Goal: Information Seeking & Learning: Learn about a topic

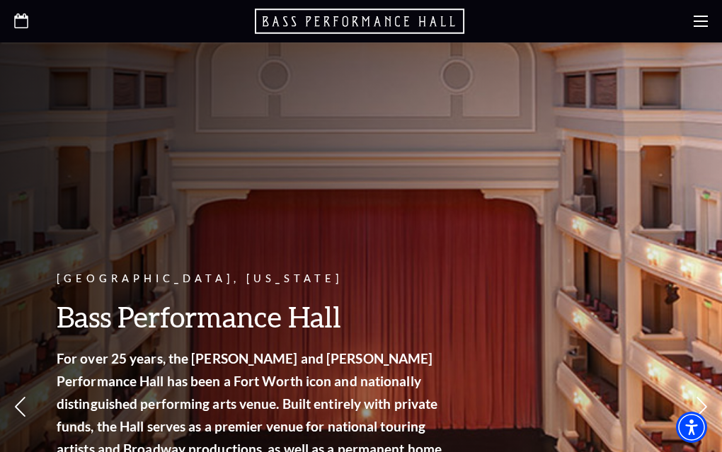
click at [0, 0] on p "Upcoming Events" at bounding box center [0, 0] width 0 height 0
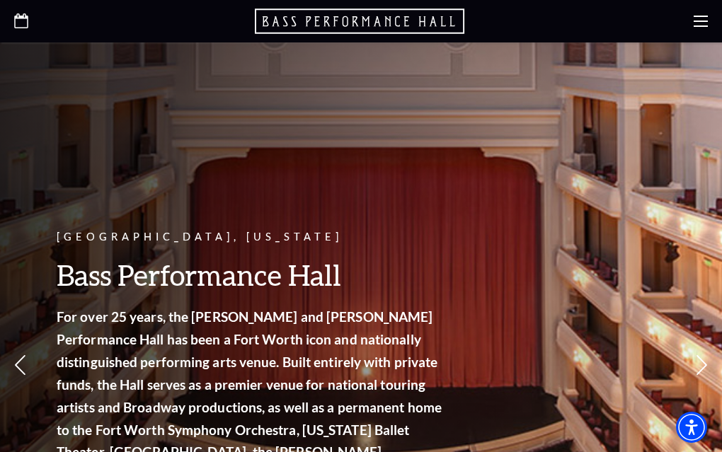
scroll to position [71, 0]
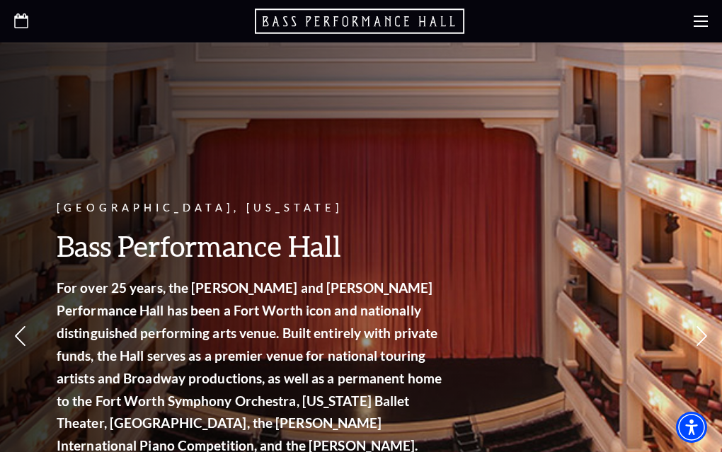
click at [0, 0] on link "View Full Calendar" at bounding box center [0, 0] width 0 height 0
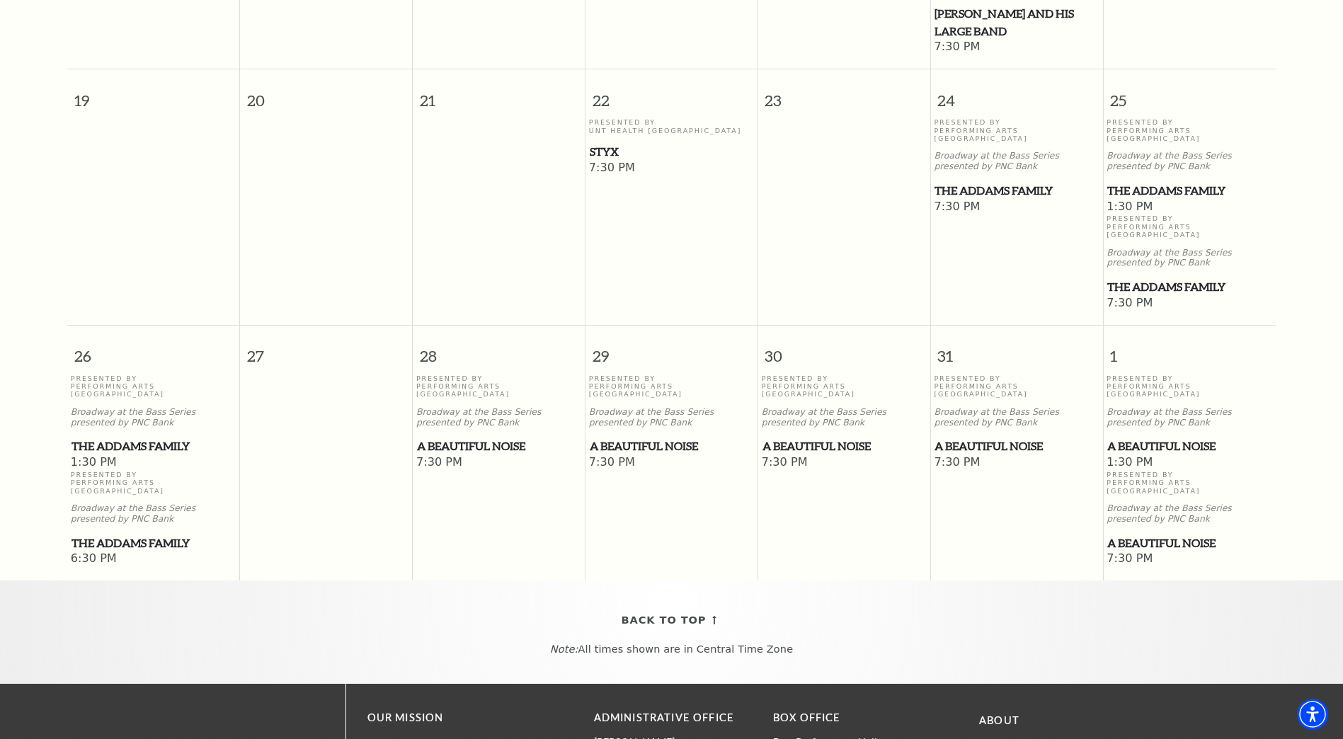
scroll to position [835, 0]
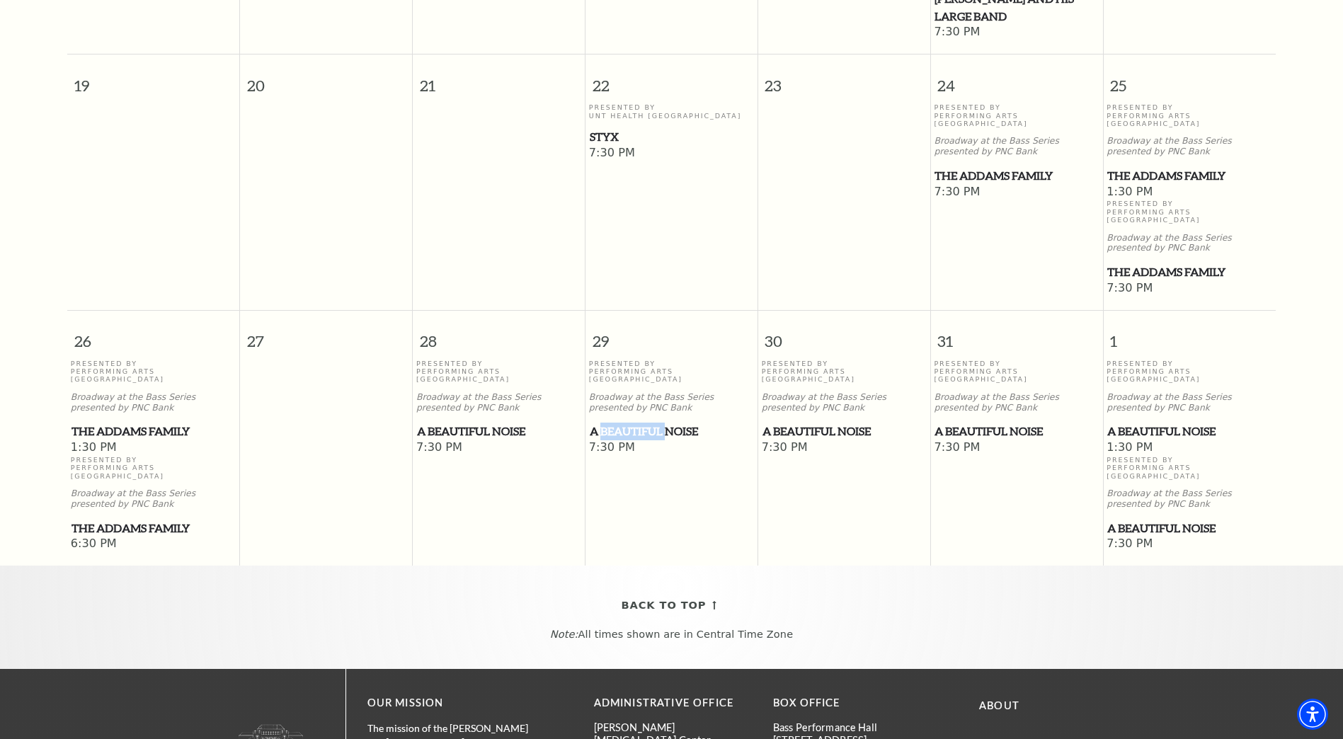
click at [644, 423] on span "A Beautiful Noise" at bounding box center [672, 432] width 164 height 18
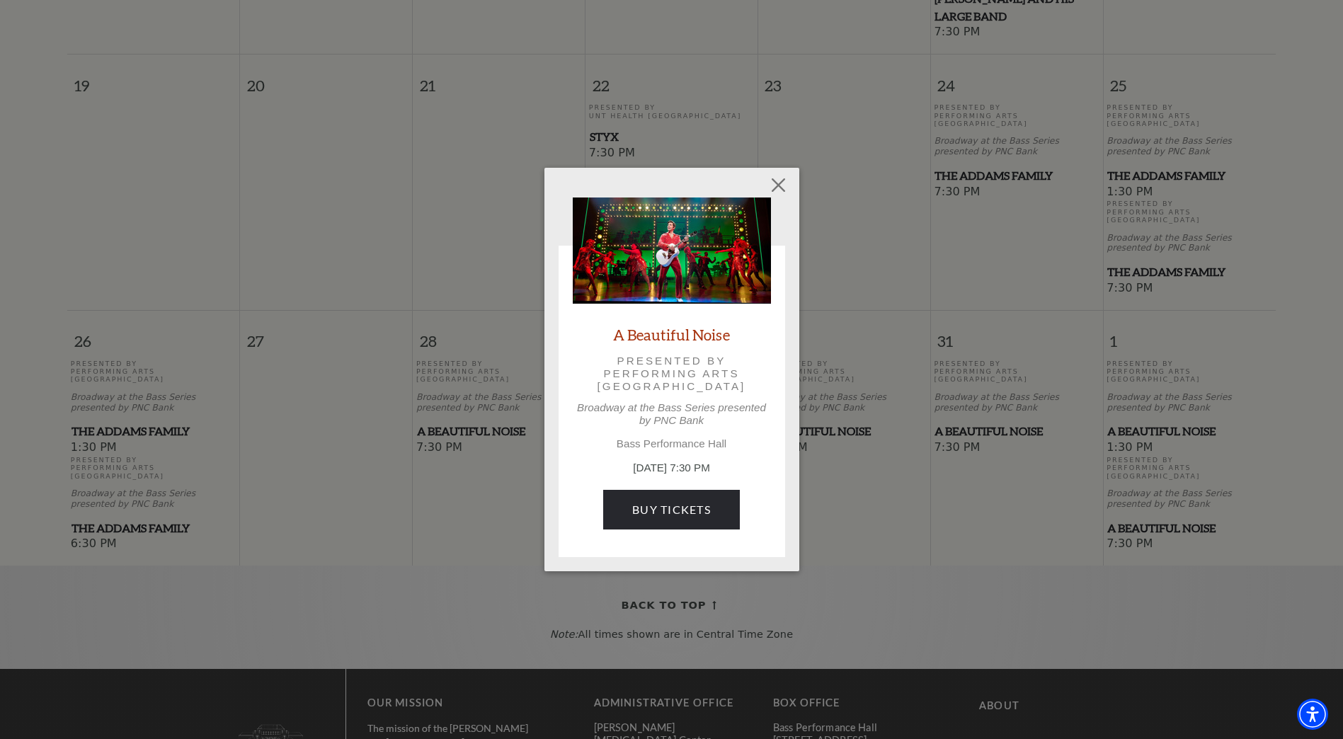
drag, startPoint x: 644, startPoint y: 384, endPoint x: 593, endPoint y: 385, distance: 50.3
click at [593, 385] on p "Presented by Performing Arts Fort Worth" at bounding box center [672, 374] width 159 height 39
click at [670, 265] on img at bounding box center [672, 251] width 198 height 106
click at [721, 182] on button "Close" at bounding box center [778, 184] width 27 height 27
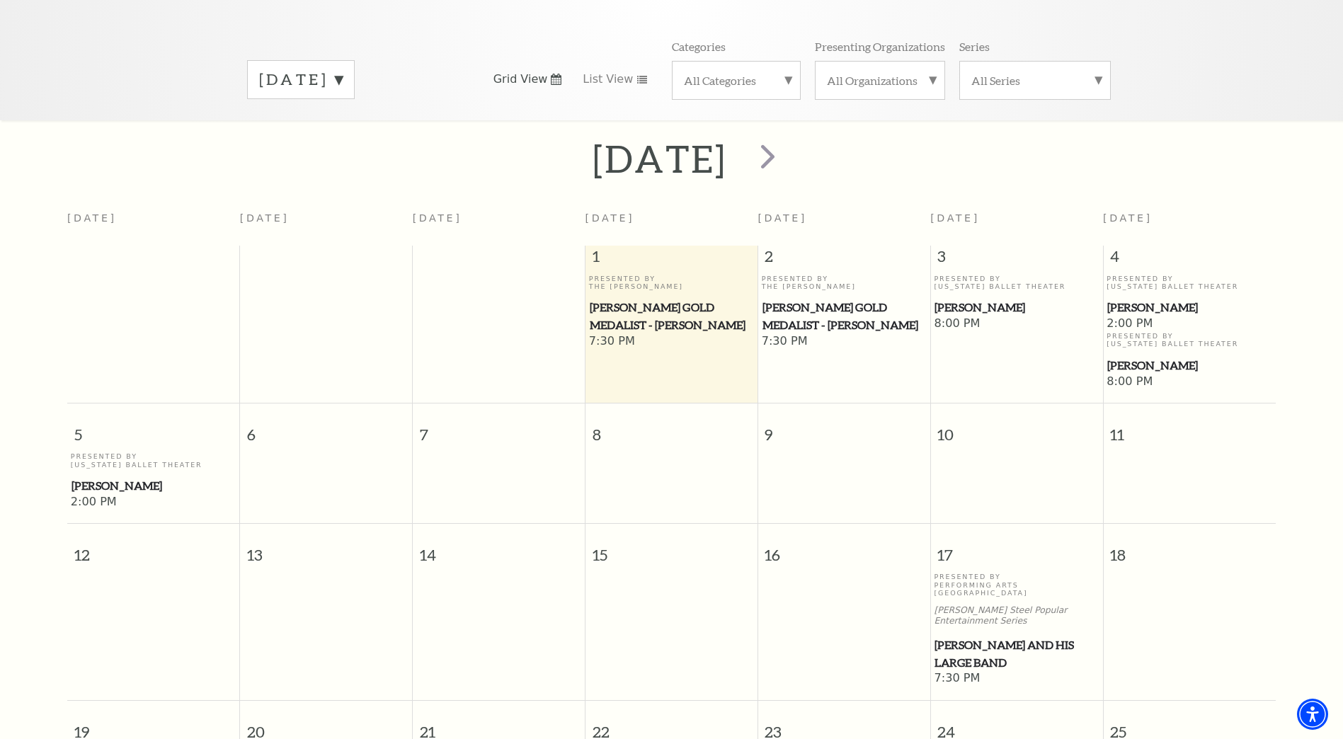
scroll to position [0, 0]
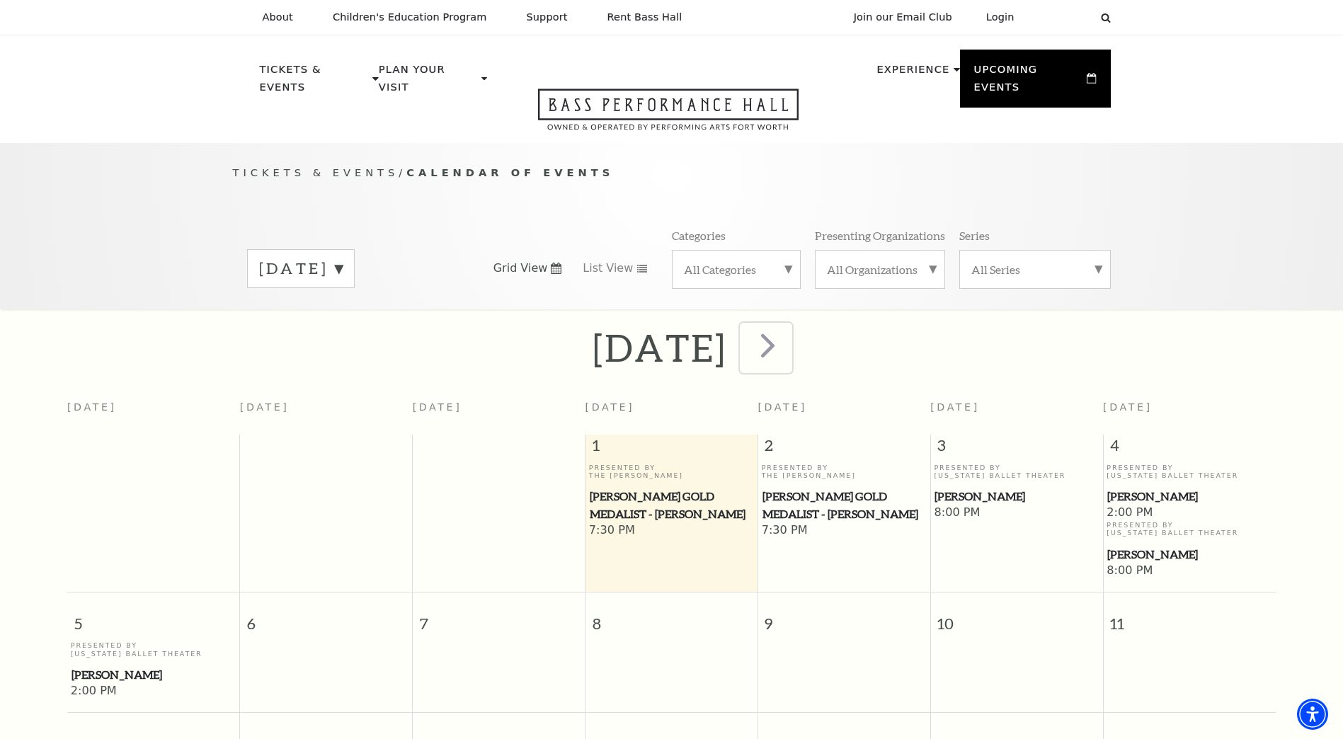
click at [721, 334] on span "next" at bounding box center [768, 345] width 40 height 40
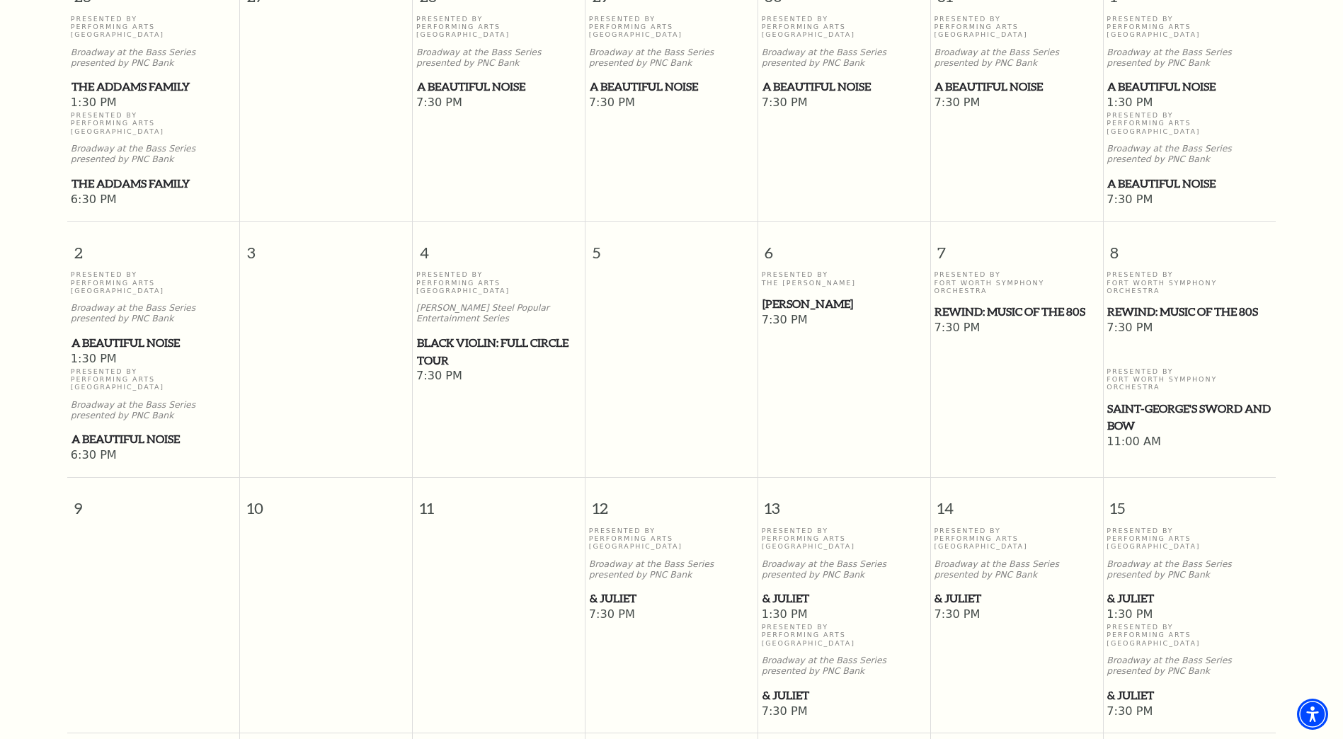
scroll to position [479, 0]
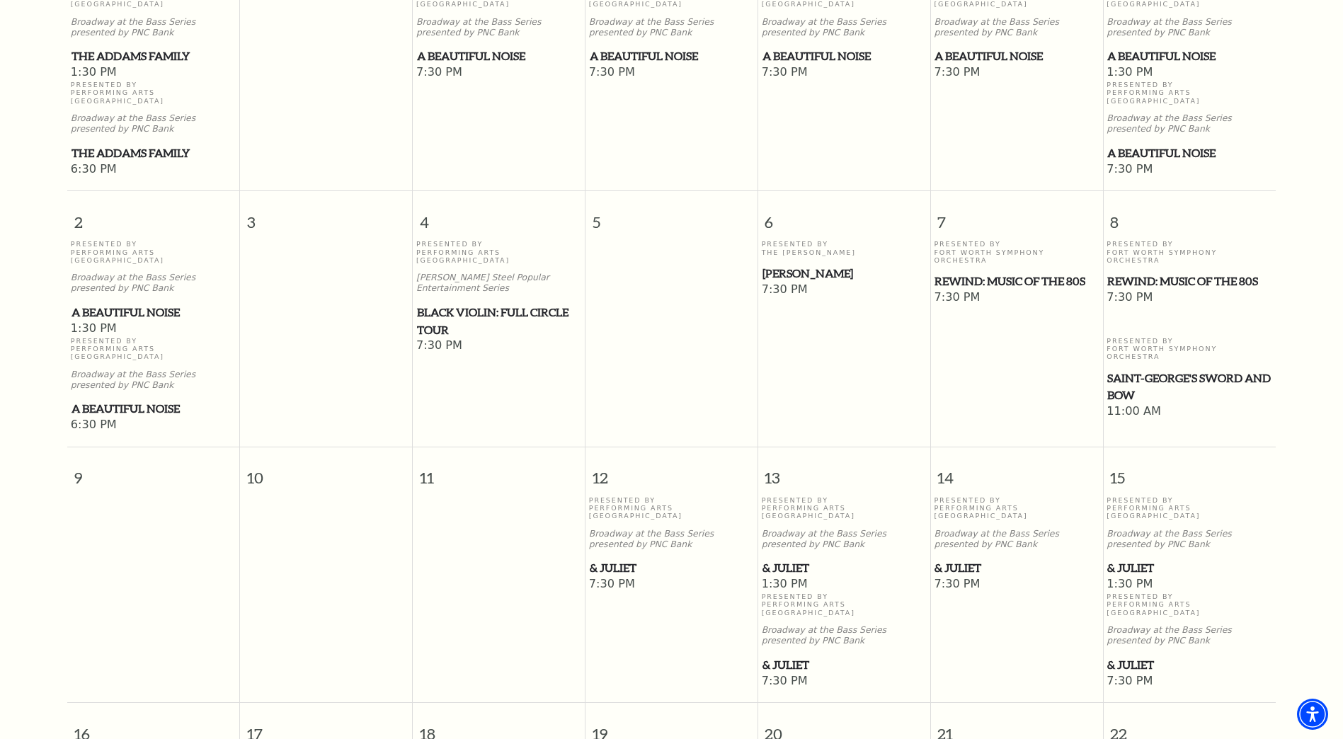
click at [721, 370] on span "Saint-George's Sword and Bow" at bounding box center [1189, 387] width 164 height 35
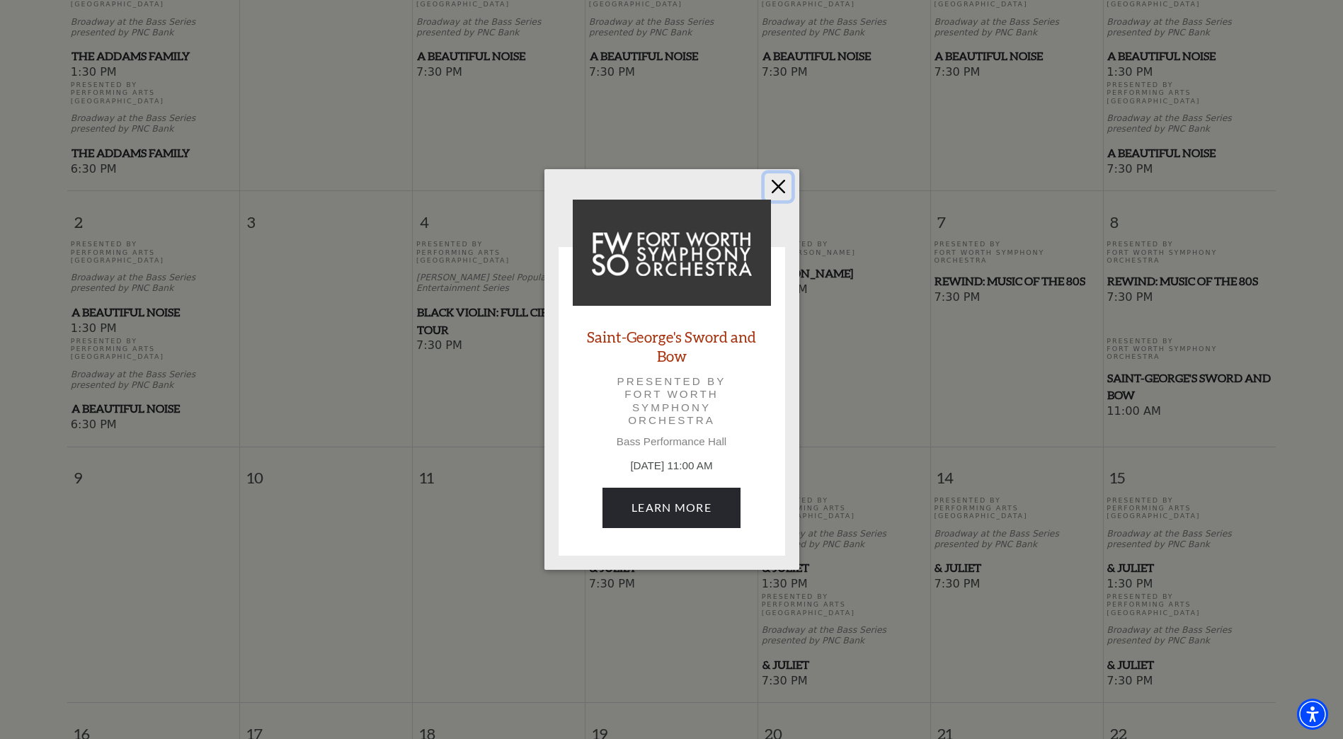
click at [721, 181] on button "Close" at bounding box center [778, 186] width 27 height 27
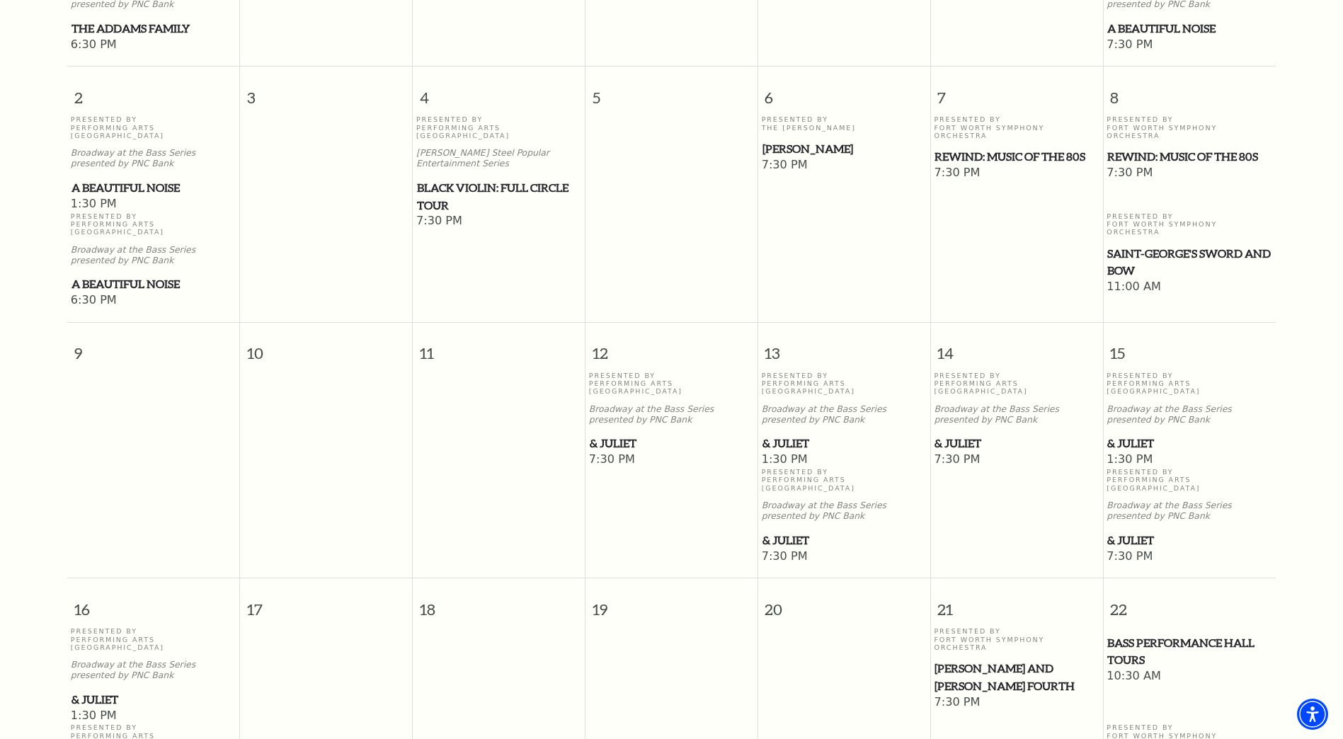
scroll to position [621, 0]
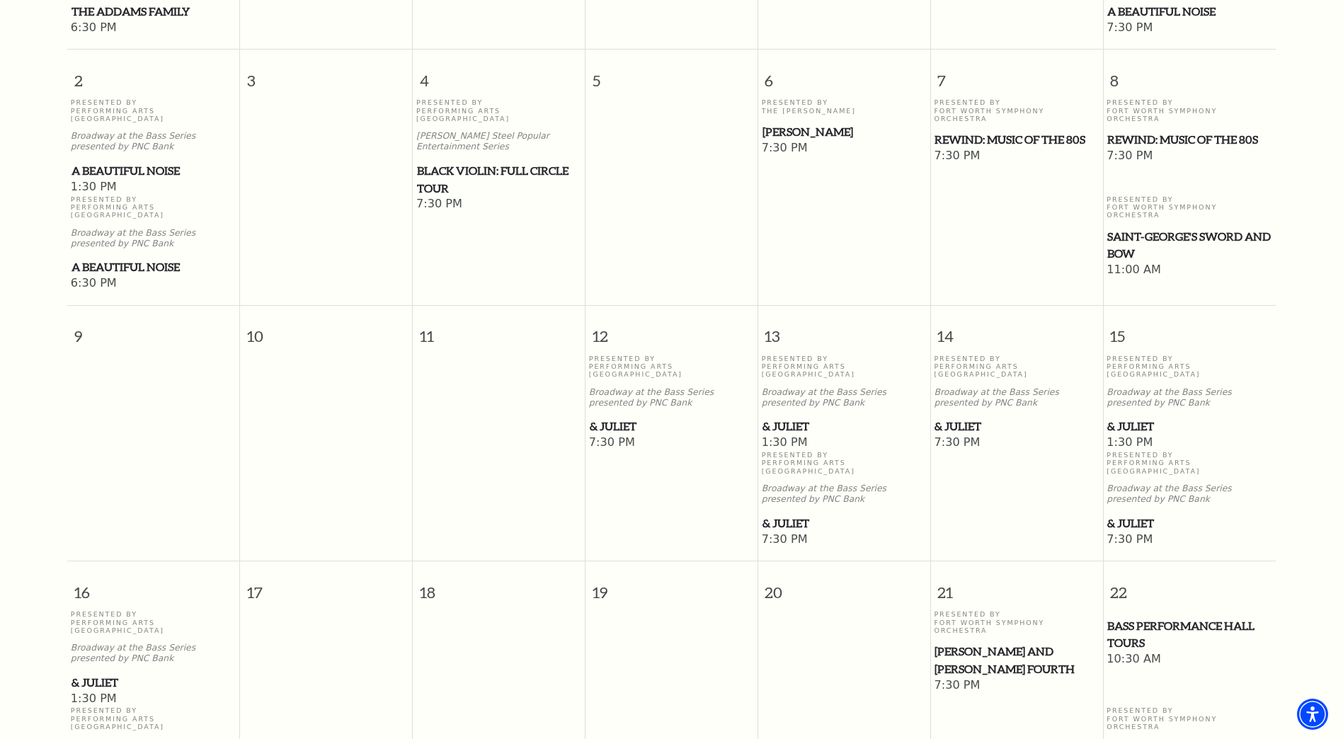
click at [619, 418] on span "& Juliet" at bounding box center [672, 427] width 164 height 18
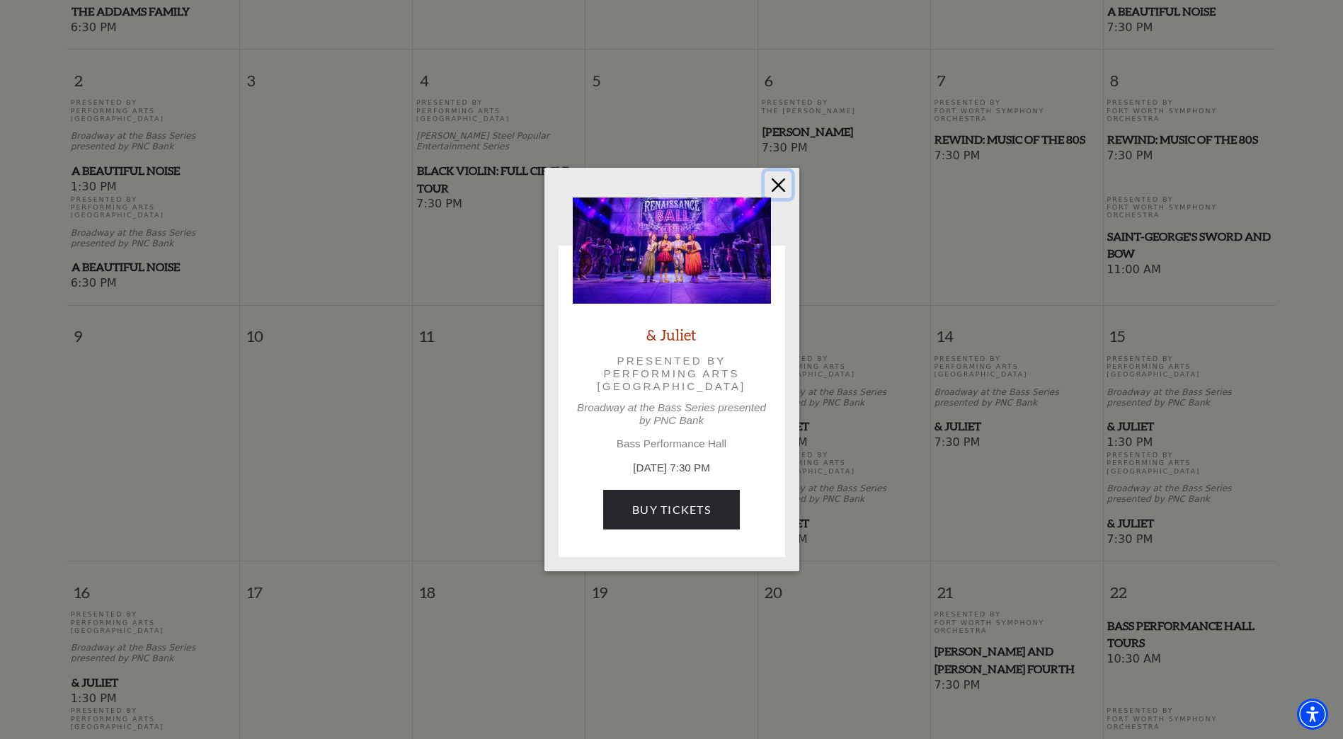
click at [721, 185] on button "Close" at bounding box center [778, 184] width 27 height 27
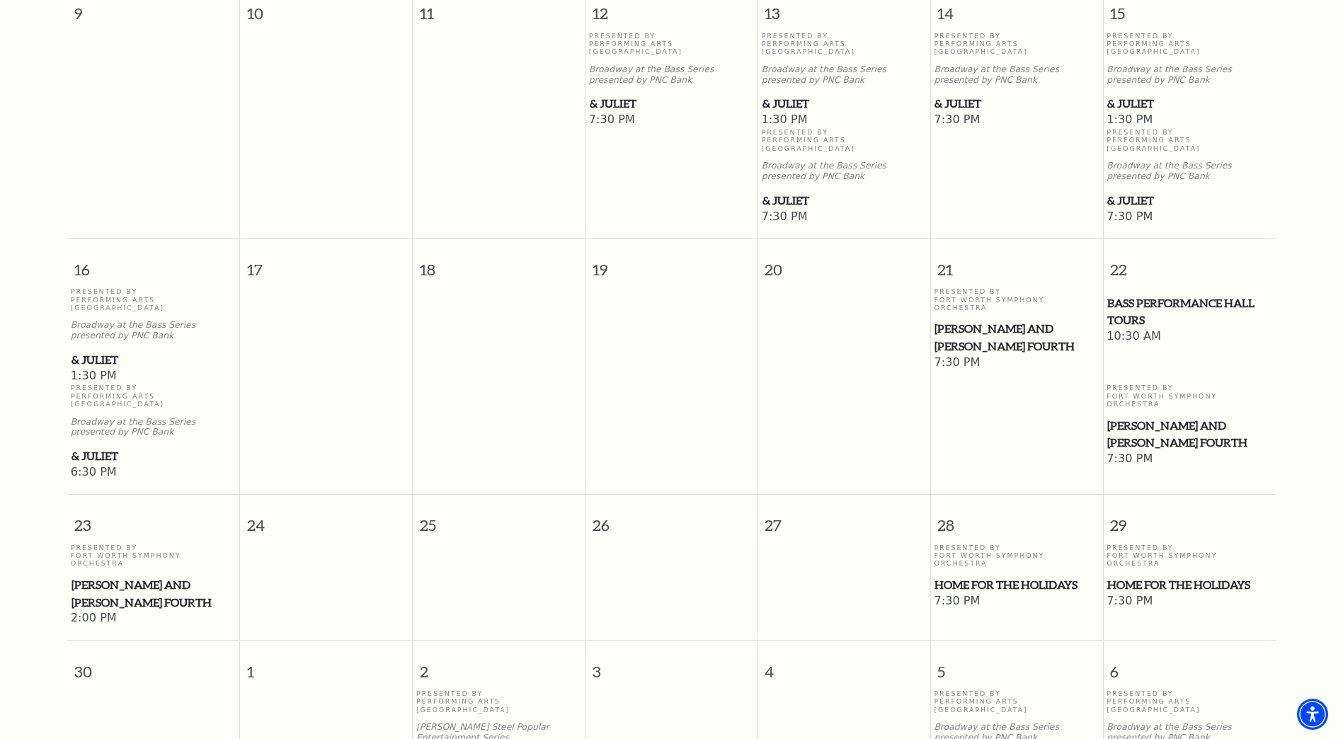
scroll to position [975, 0]
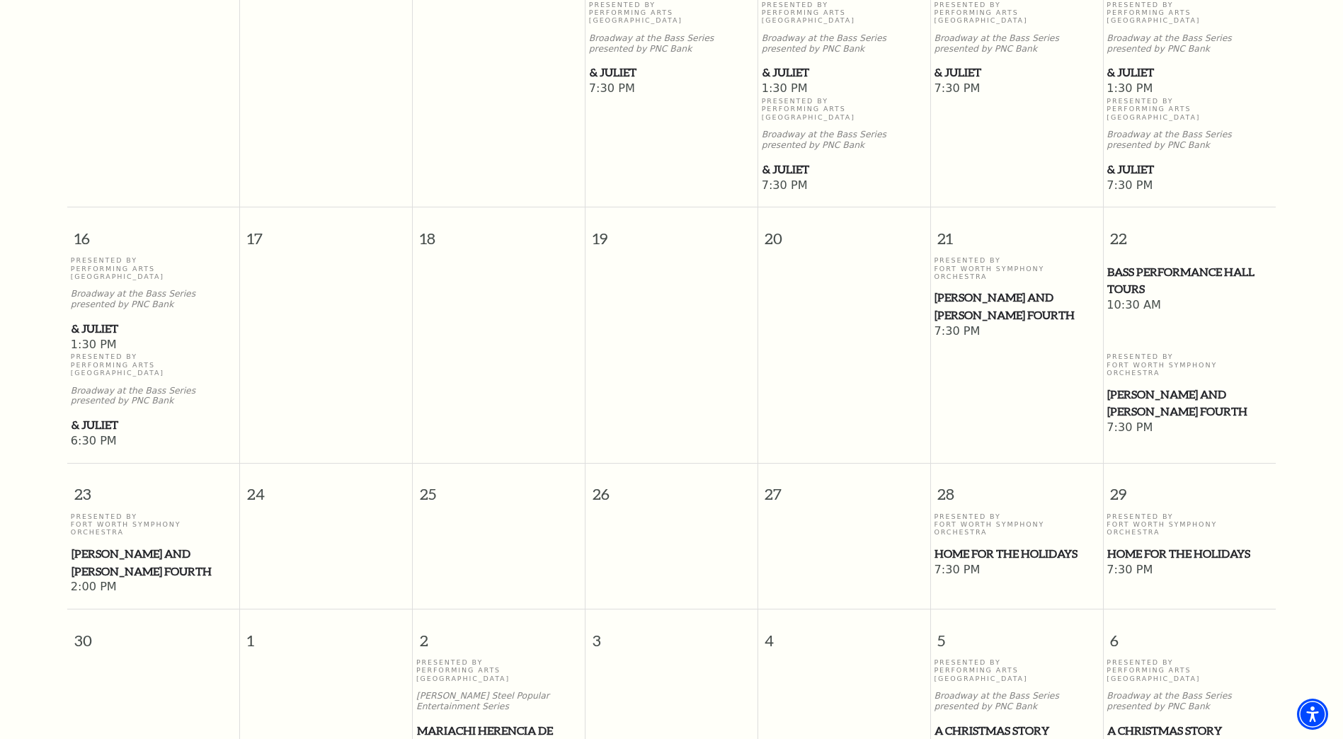
click at [721, 452] on span "Home for the Holidays" at bounding box center [1189, 554] width 164 height 18
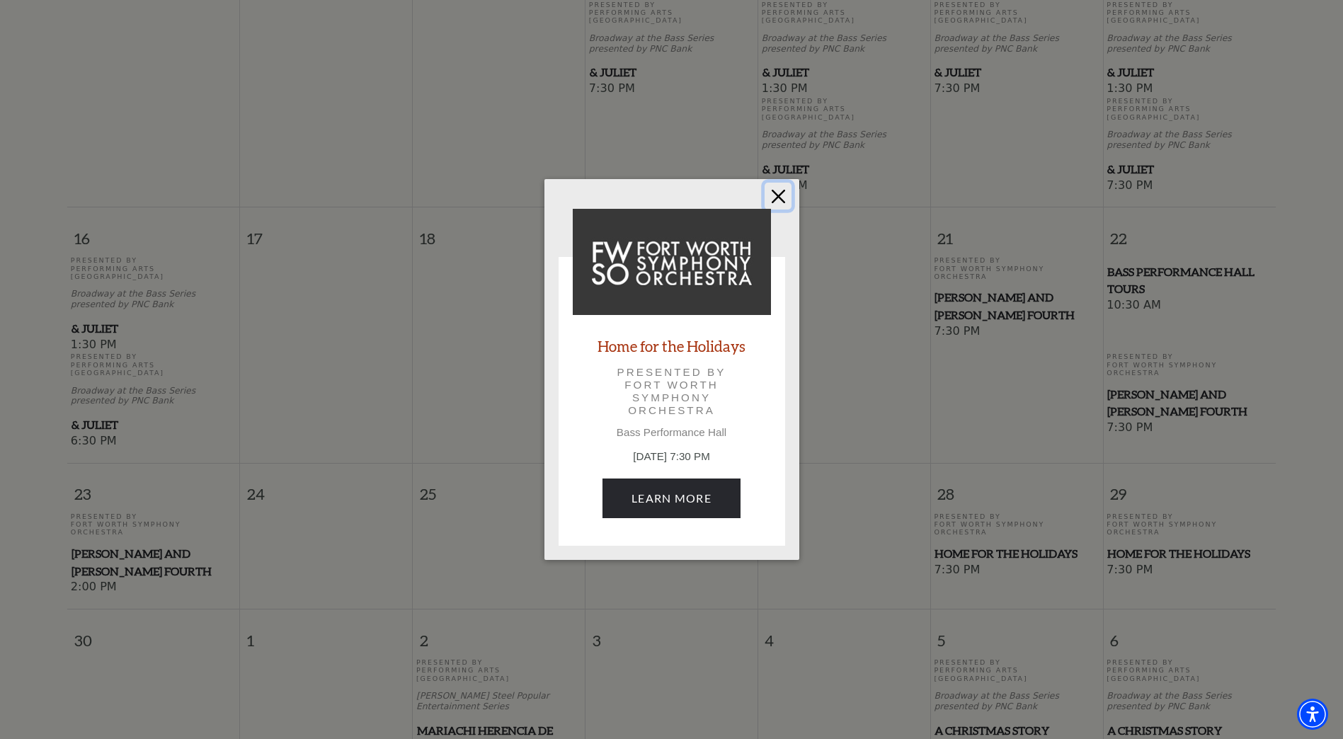
click at [721, 196] on button "Close" at bounding box center [778, 196] width 27 height 27
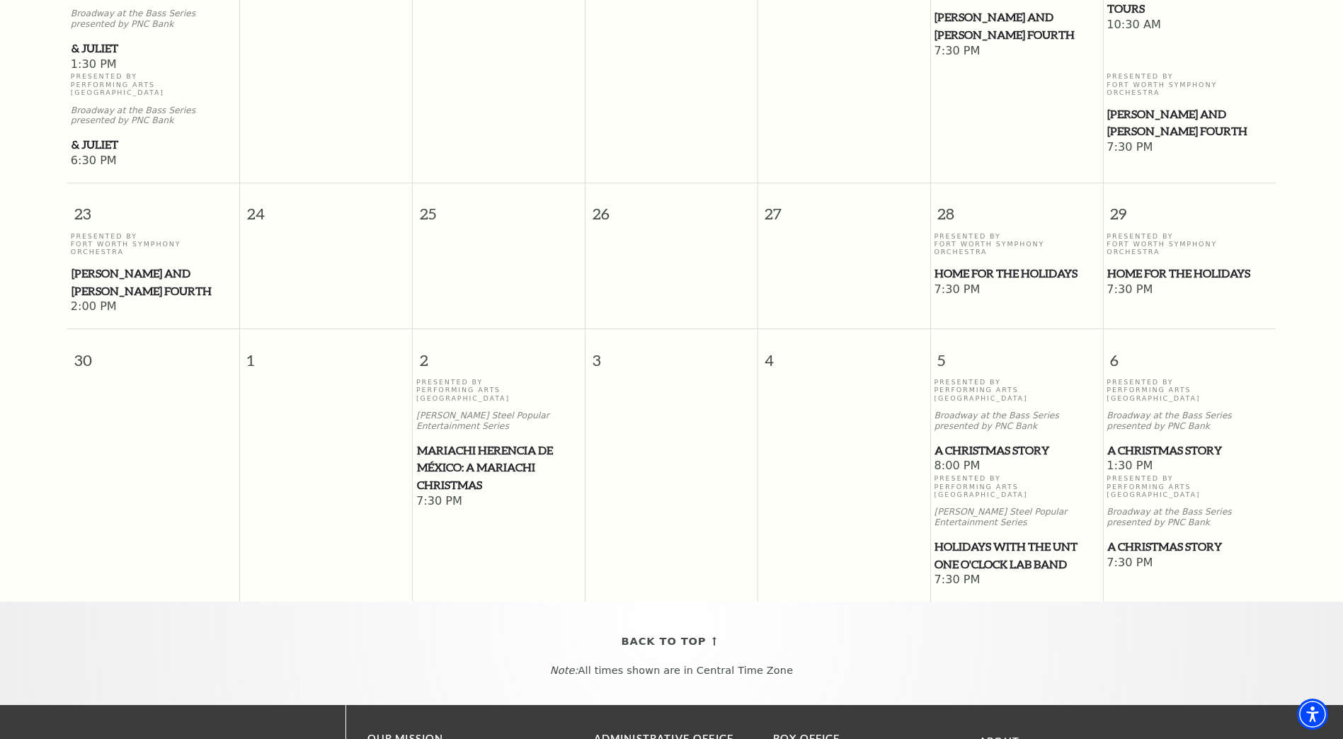
scroll to position [1258, 0]
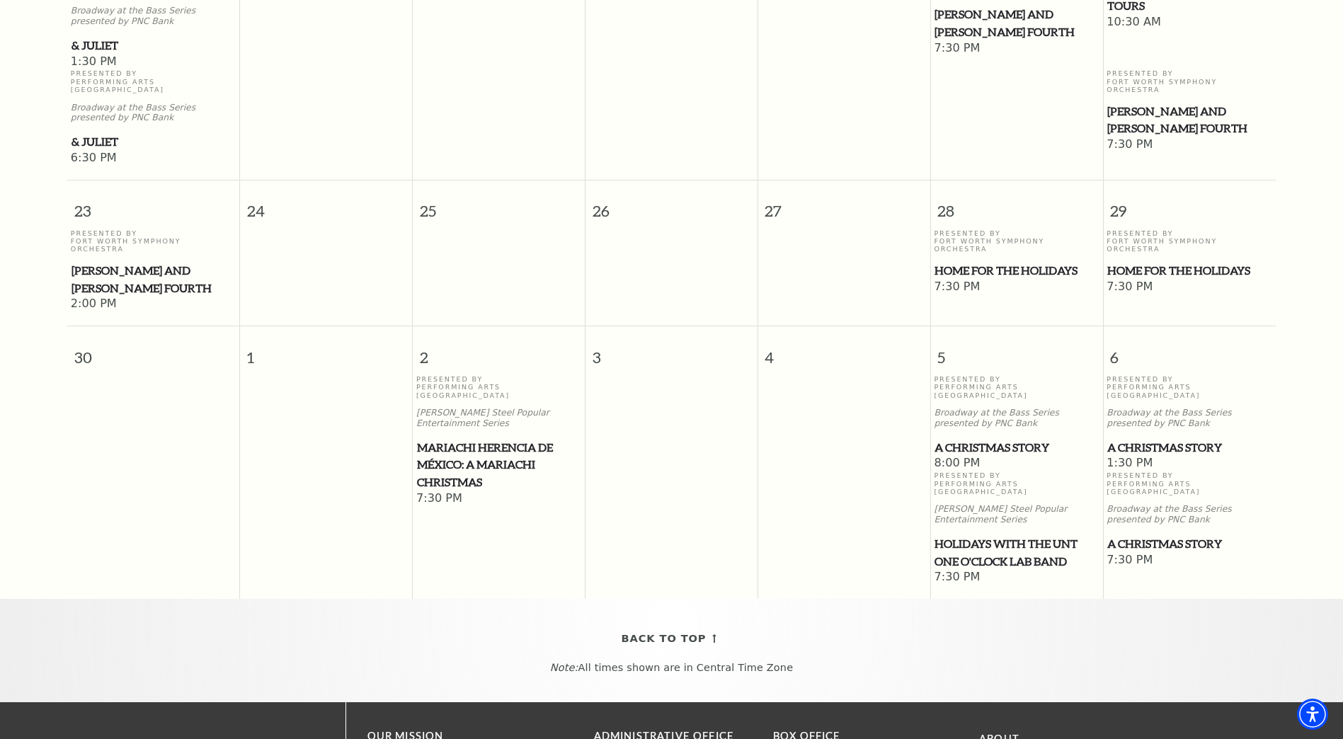
click at [721, 439] on span "A Christmas Story" at bounding box center [1189, 448] width 164 height 18
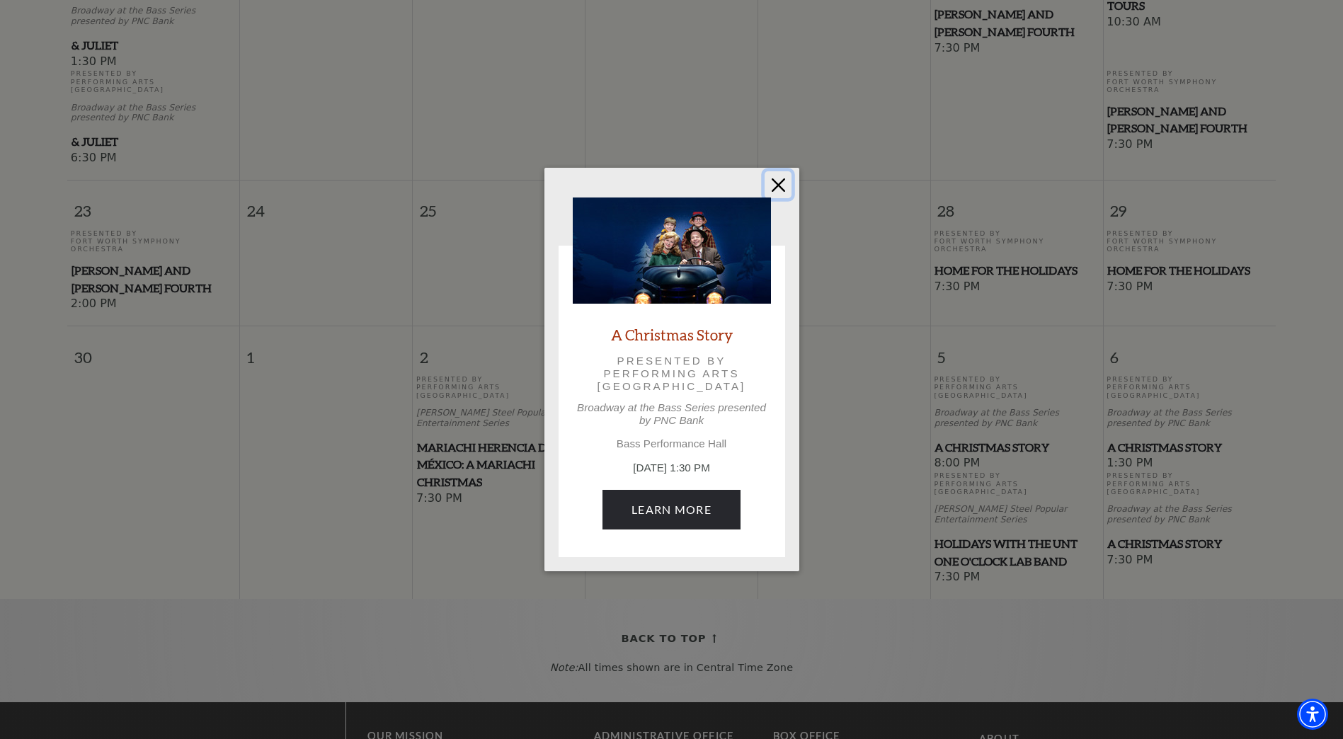
click at [721, 188] on button "Close" at bounding box center [778, 184] width 27 height 27
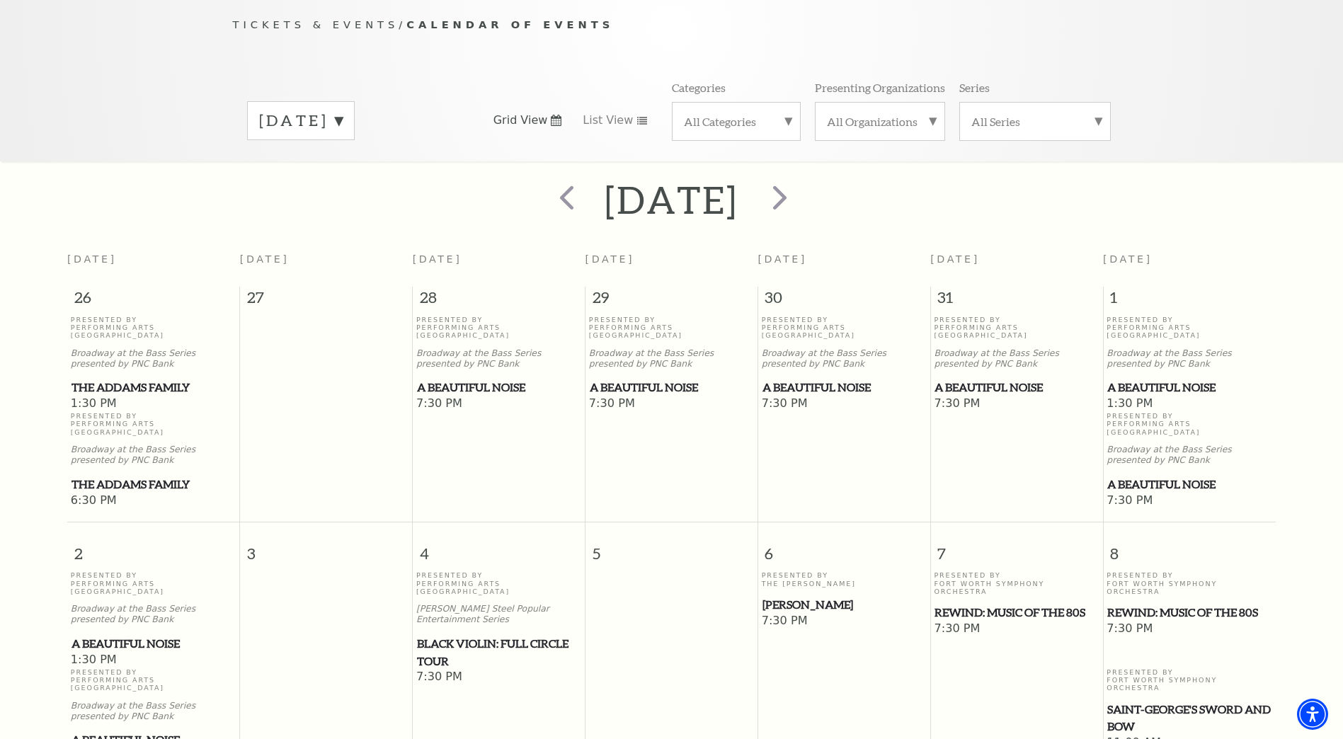
scroll to position [125, 0]
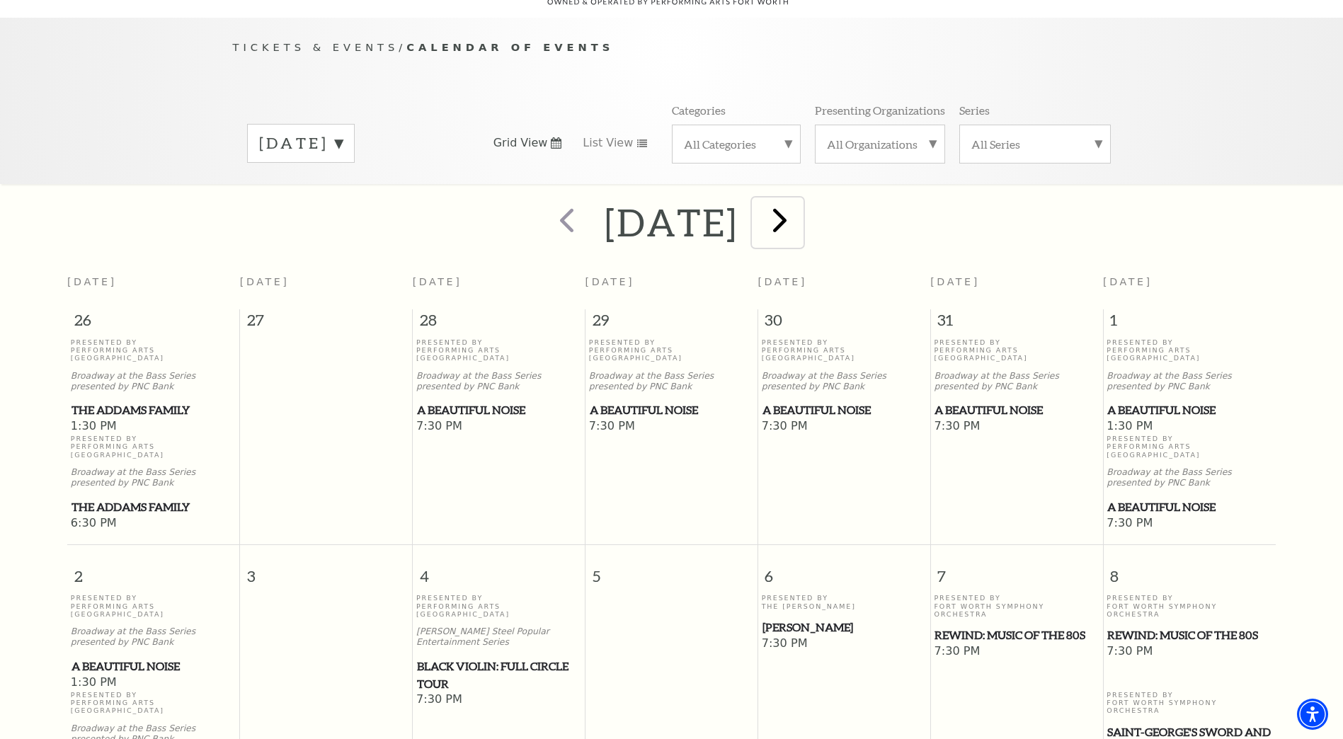
click at [721, 210] on span "next" at bounding box center [780, 220] width 40 height 40
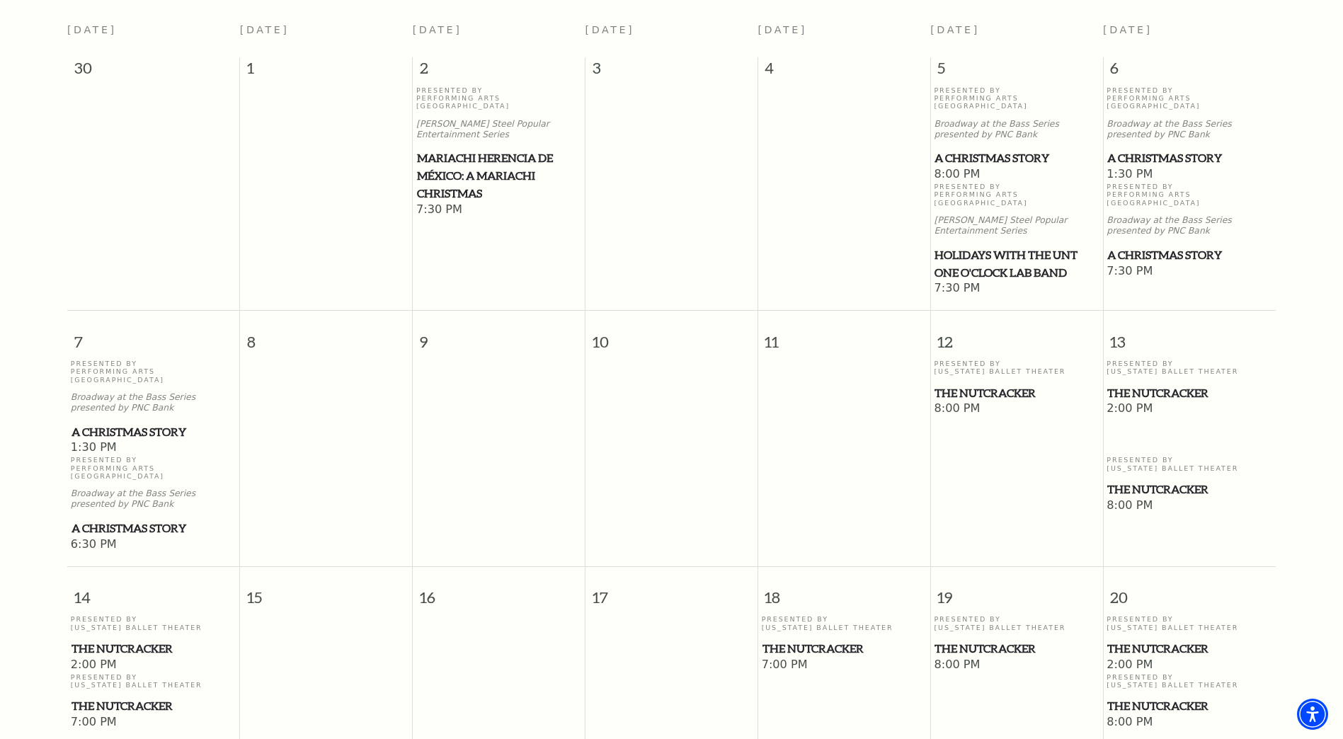
scroll to position [408, 0]
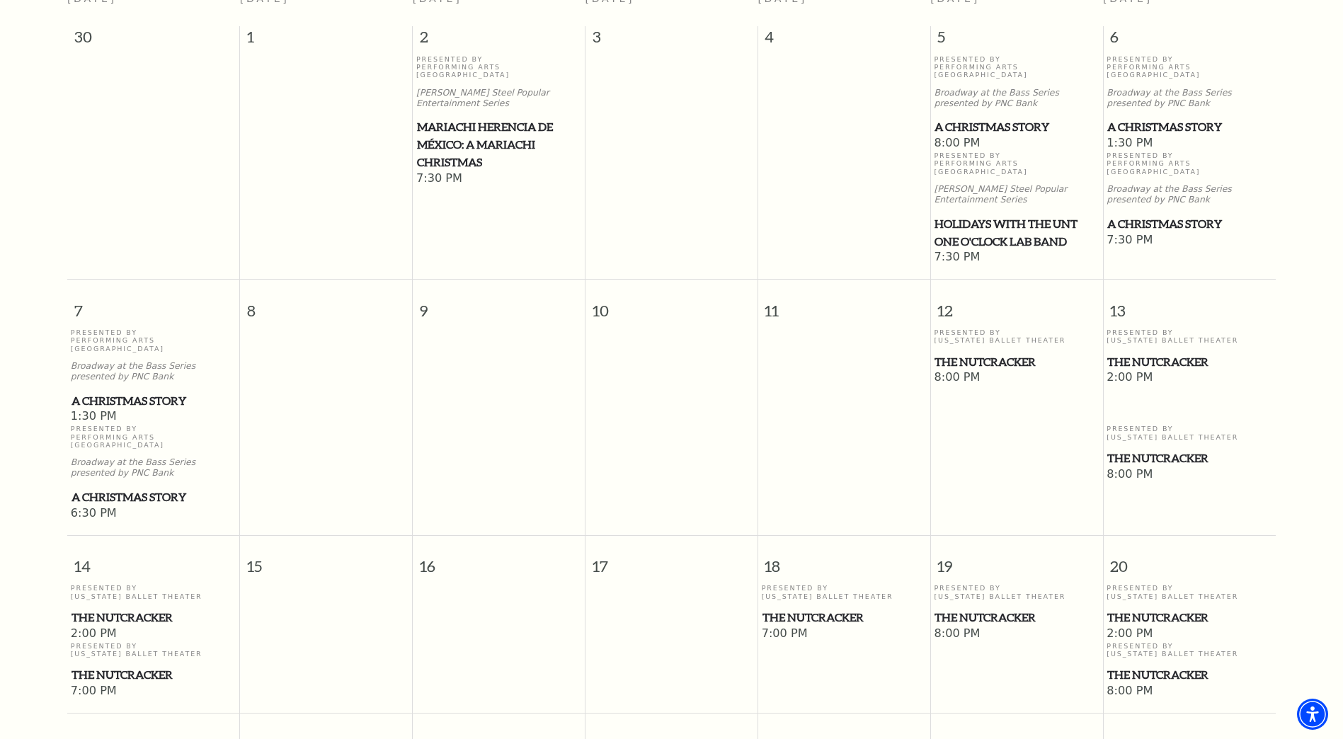
click at [721, 353] on span "The Nutcracker" at bounding box center [1016, 362] width 164 height 18
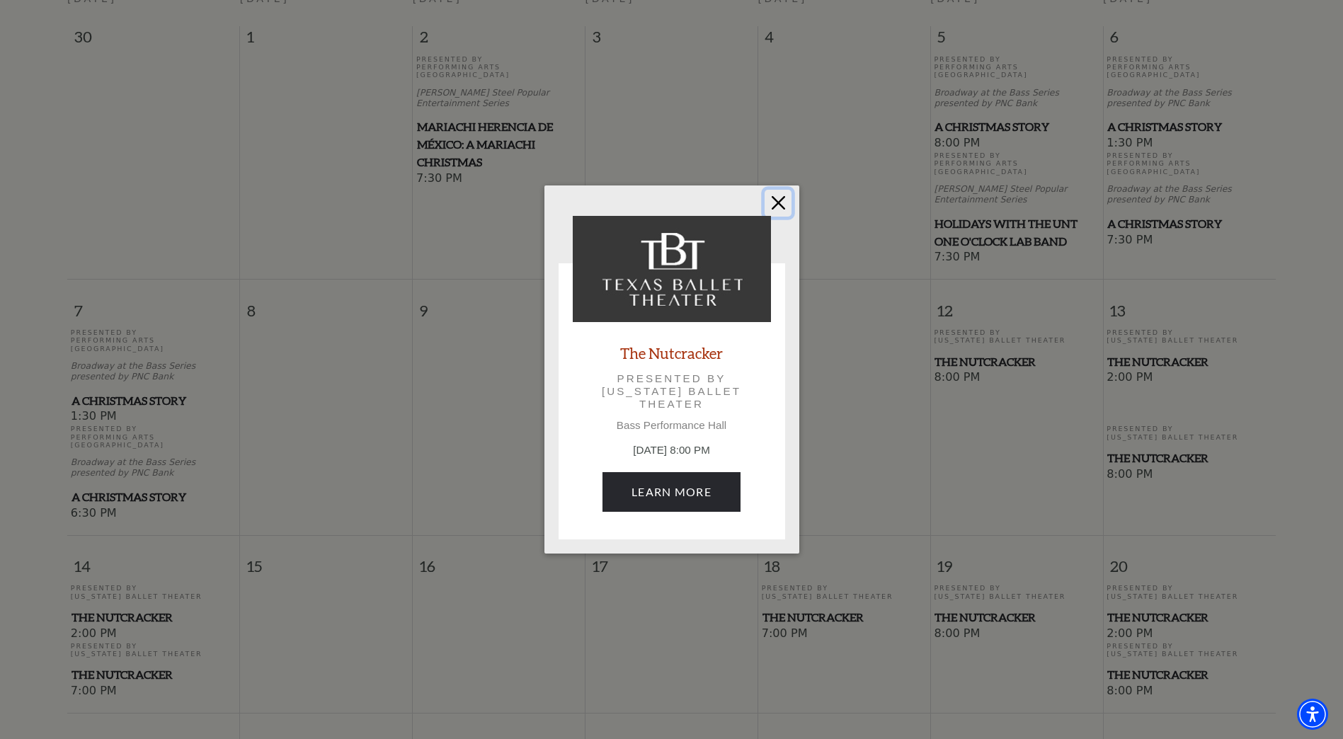
click at [721, 208] on button "Close" at bounding box center [778, 203] width 27 height 27
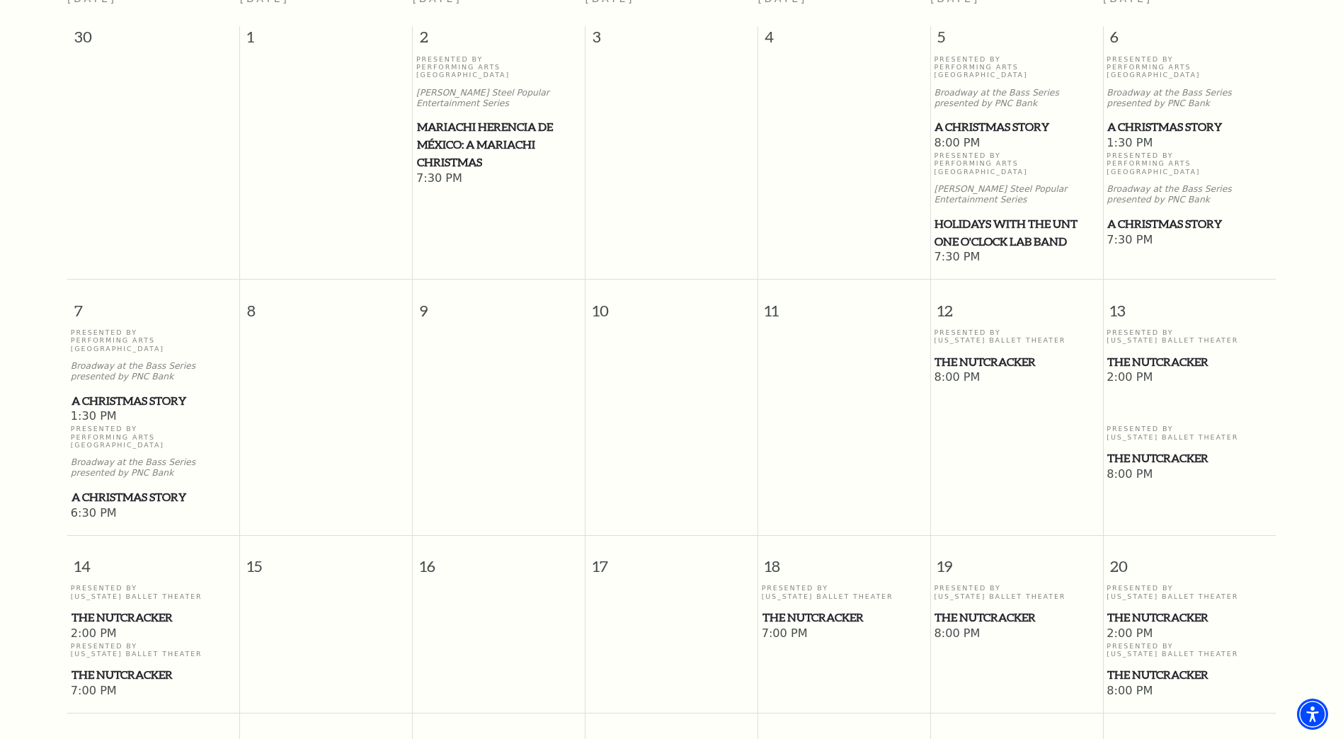
click at [721, 353] on span "The Nutcracker" at bounding box center [1189, 362] width 164 height 18
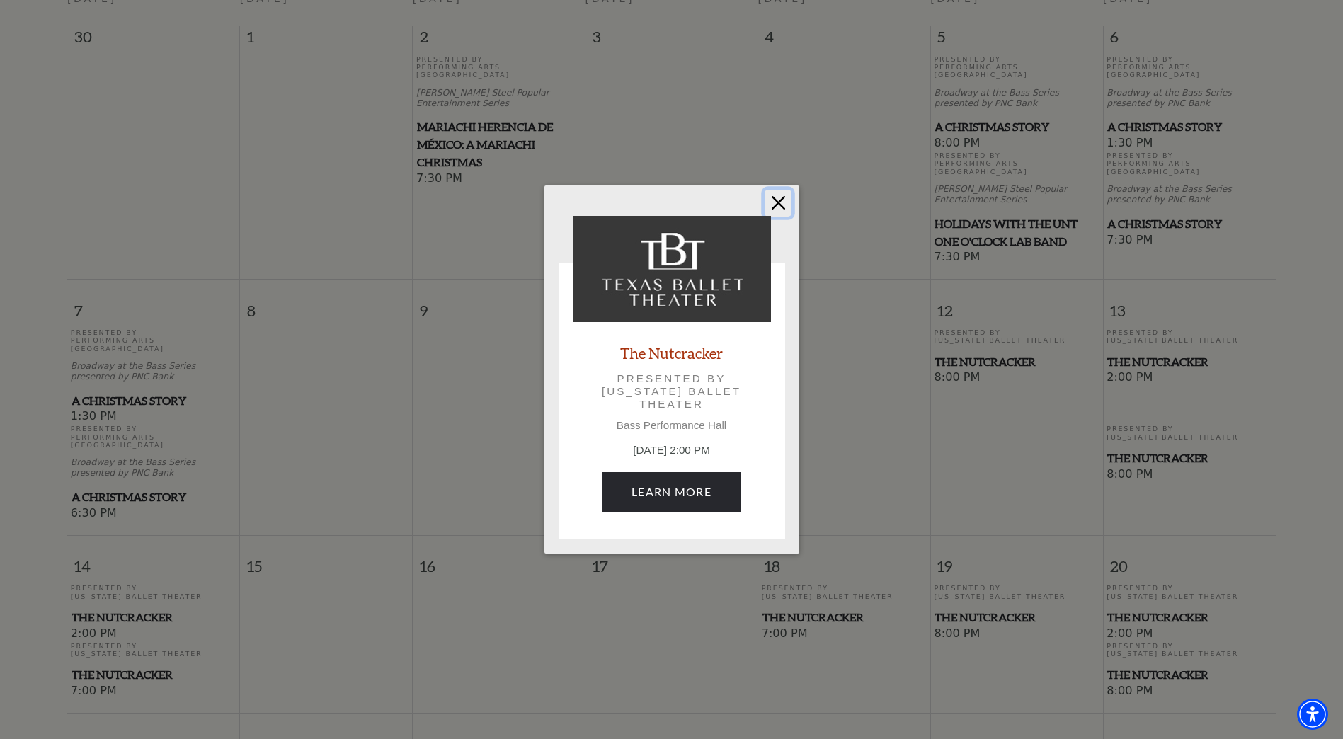
click at [721, 204] on button "Close" at bounding box center [778, 203] width 27 height 27
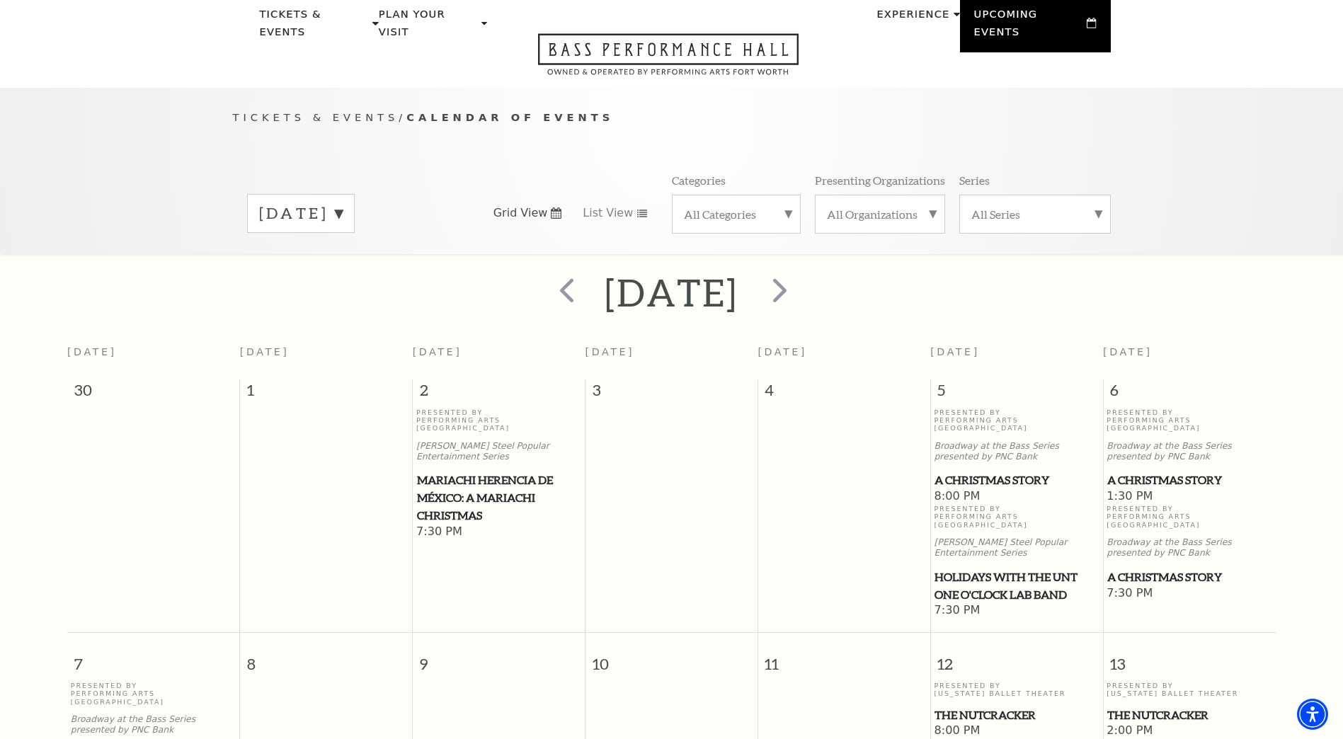
scroll to position [55, 0]
click at [721, 282] on span "next" at bounding box center [780, 290] width 40 height 40
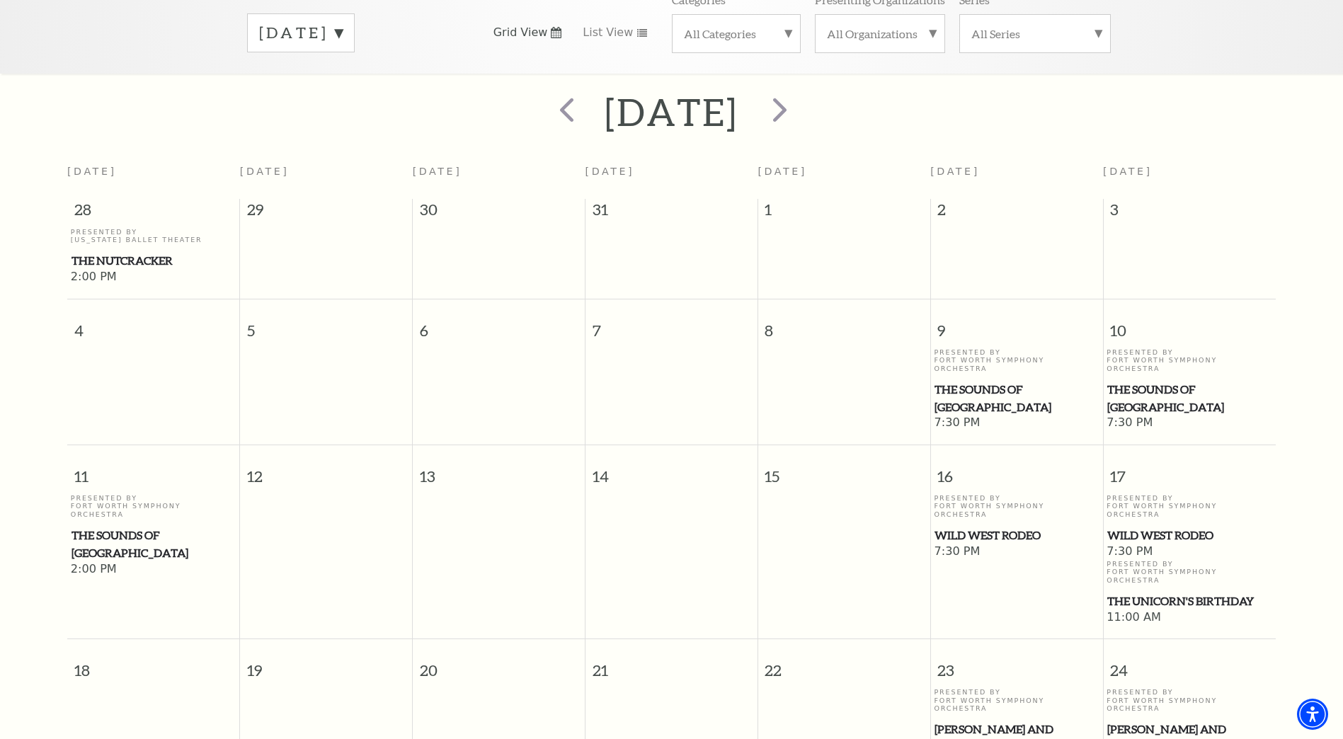
scroll to position [267, 0]
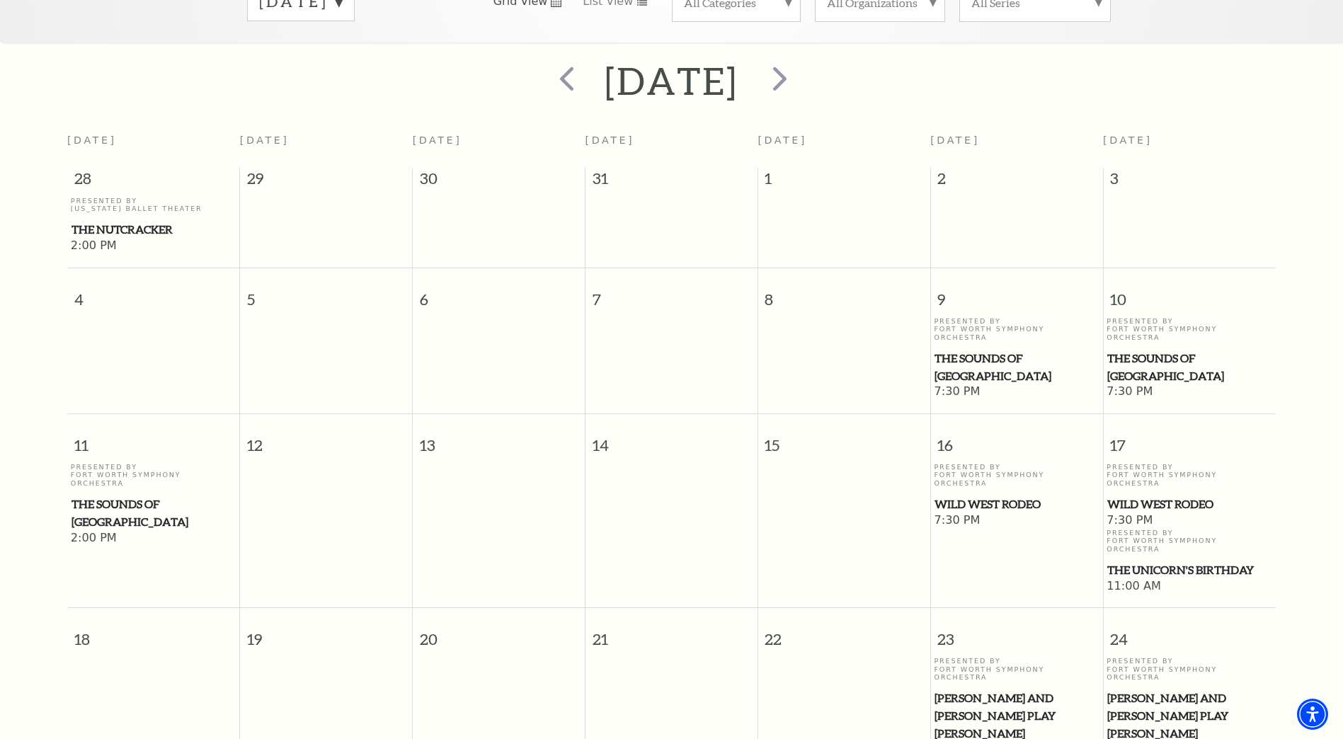
click at [721, 350] on span "The Sounds of [GEOGRAPHIC_DATA]" at bounding box center [1189, 367] width 164 height 35
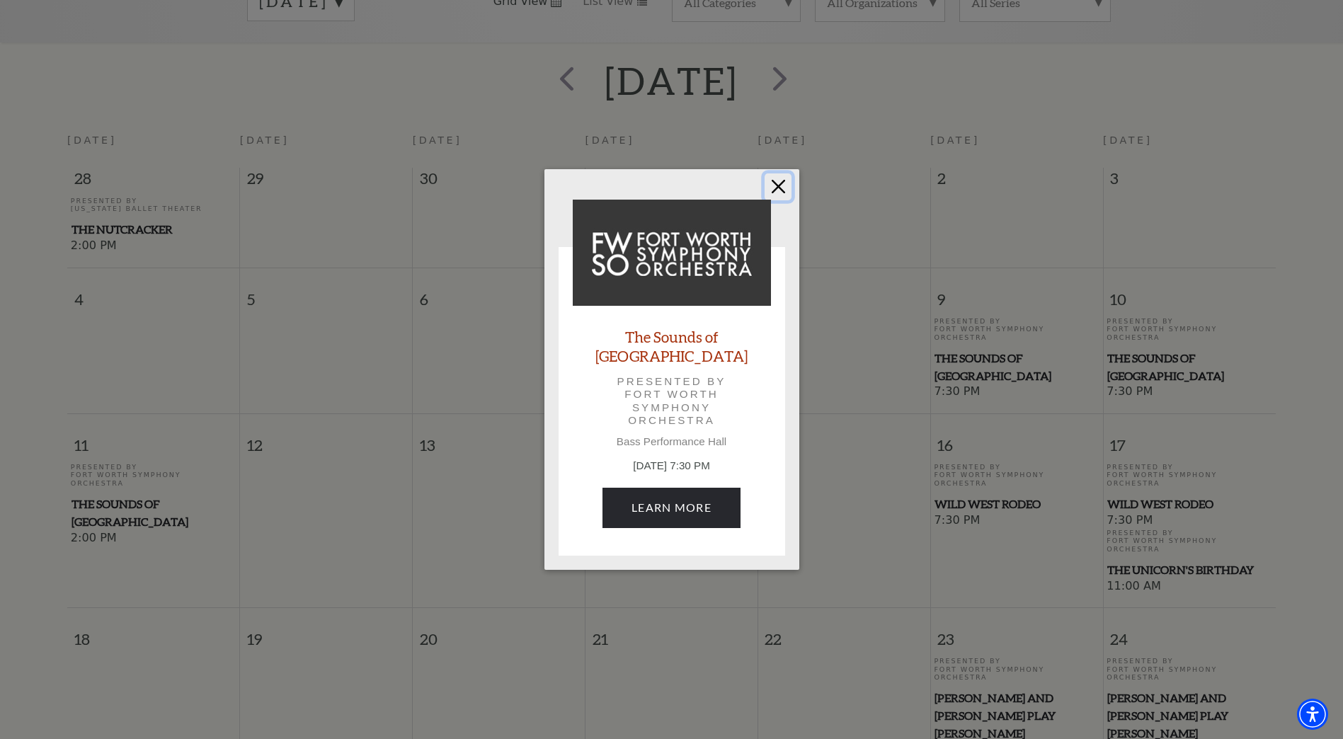
click at [721, 195] on button "Close" at bounding box center [778, 186] width 27 height 27
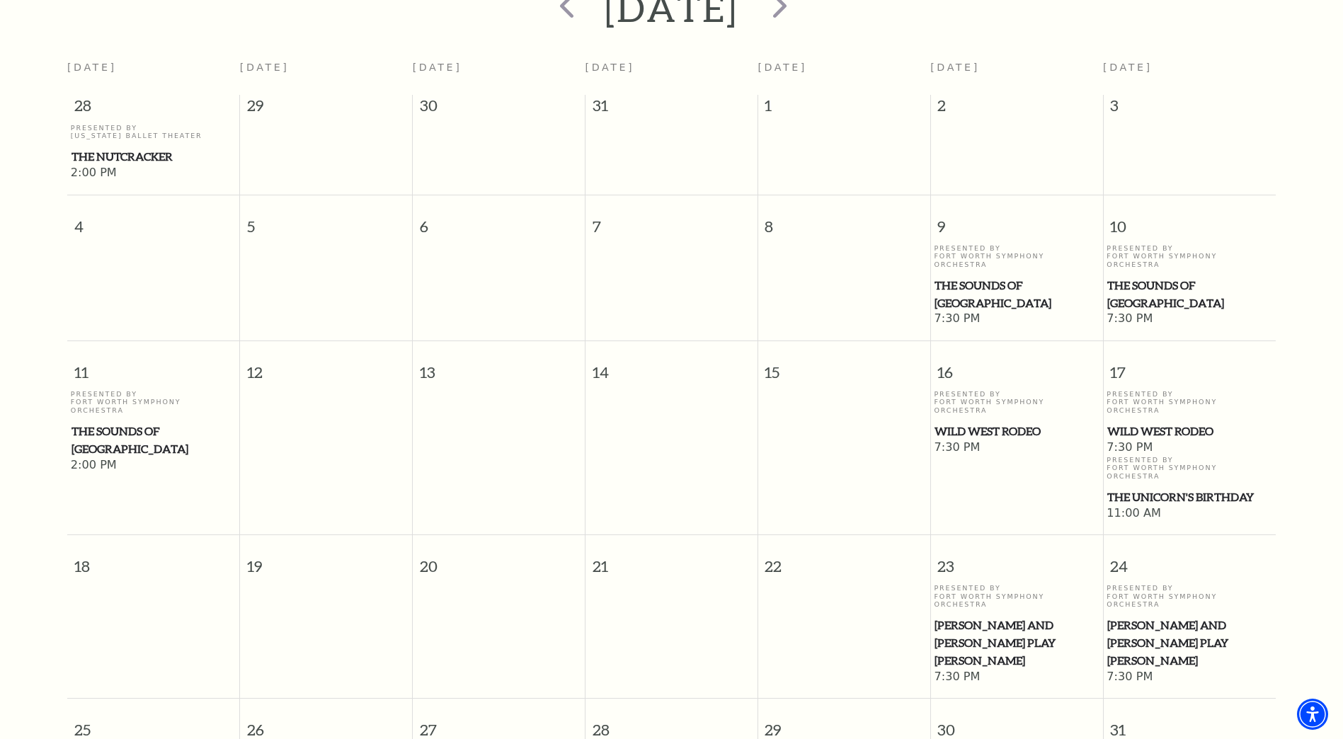
scroll to position [125, 0]
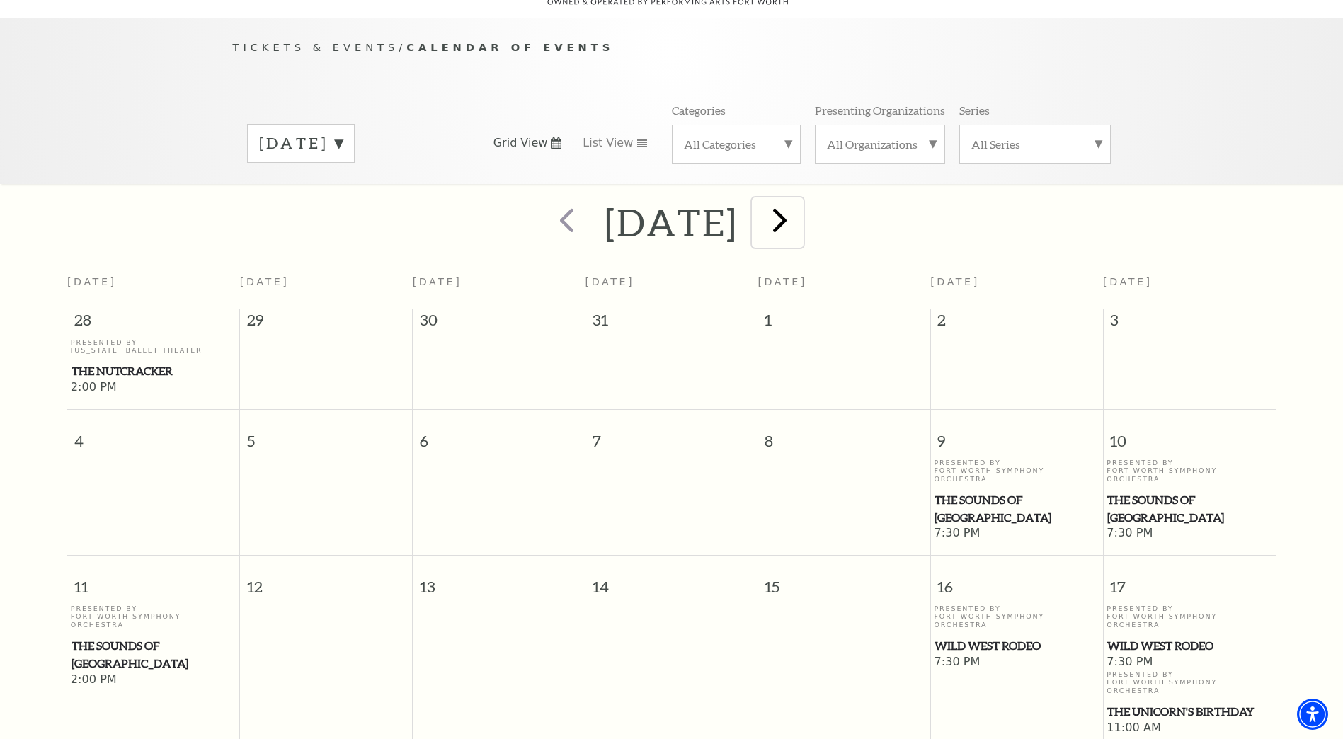
click at [721, 204] on span "next" at bounding box center [780, 220] width 40 height 40
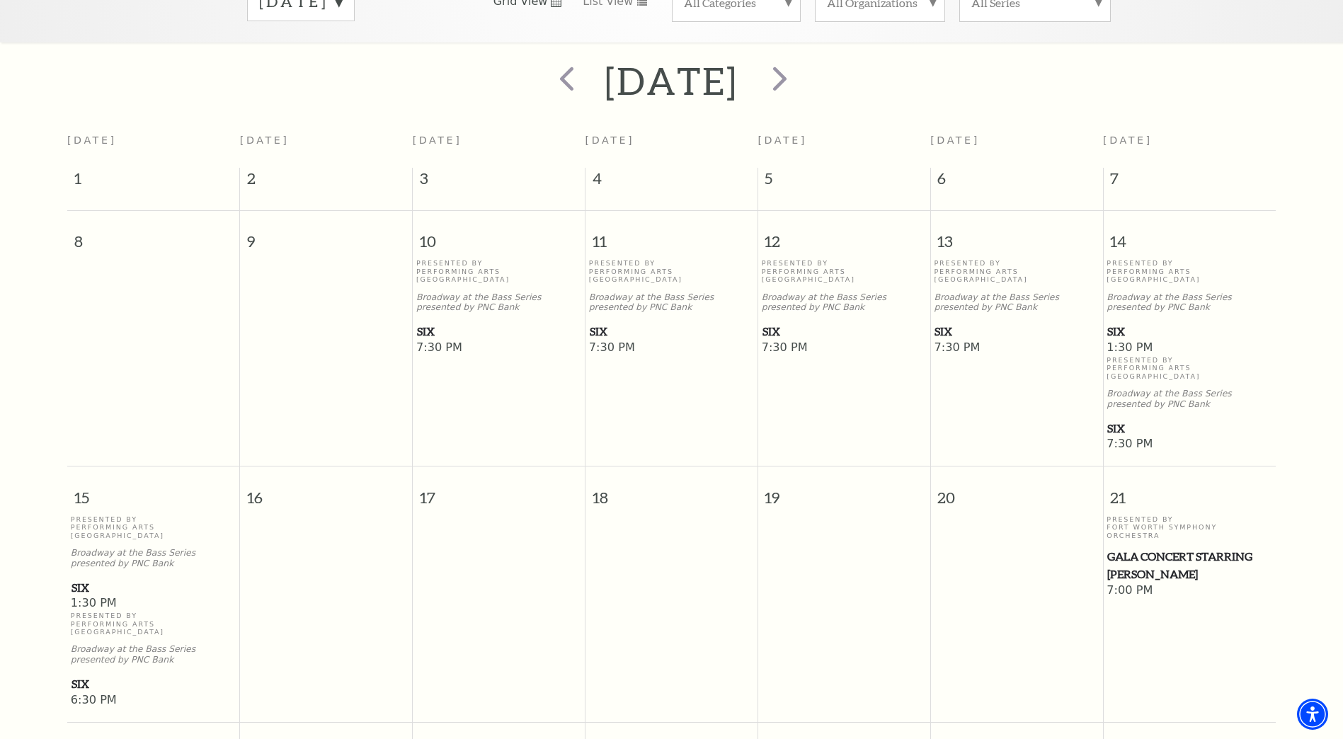
scroll to position [338, 0]
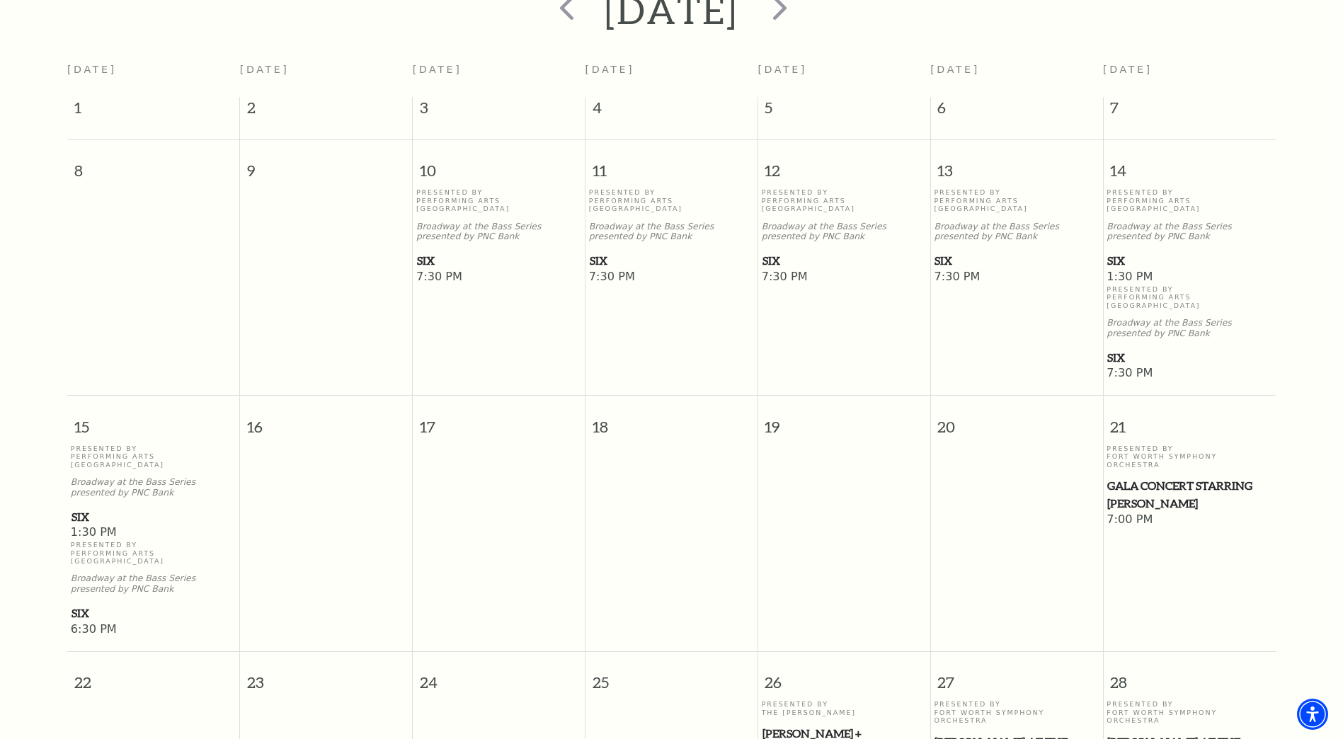
click at [721, 252] on span "SIX" at bounding box center [1189, 261] width 164 height 18
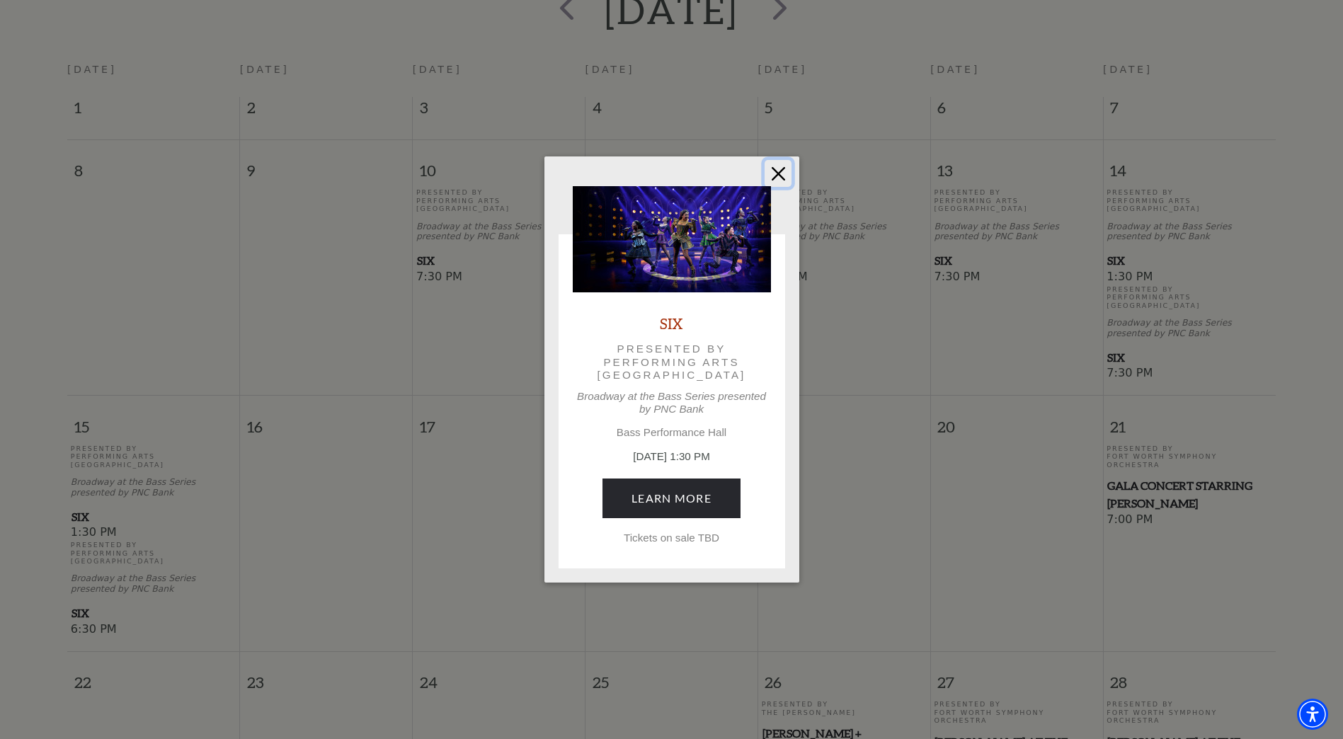
click at [721, 176] on button "Close" at bounding box center [778, 173] width 27 height 27
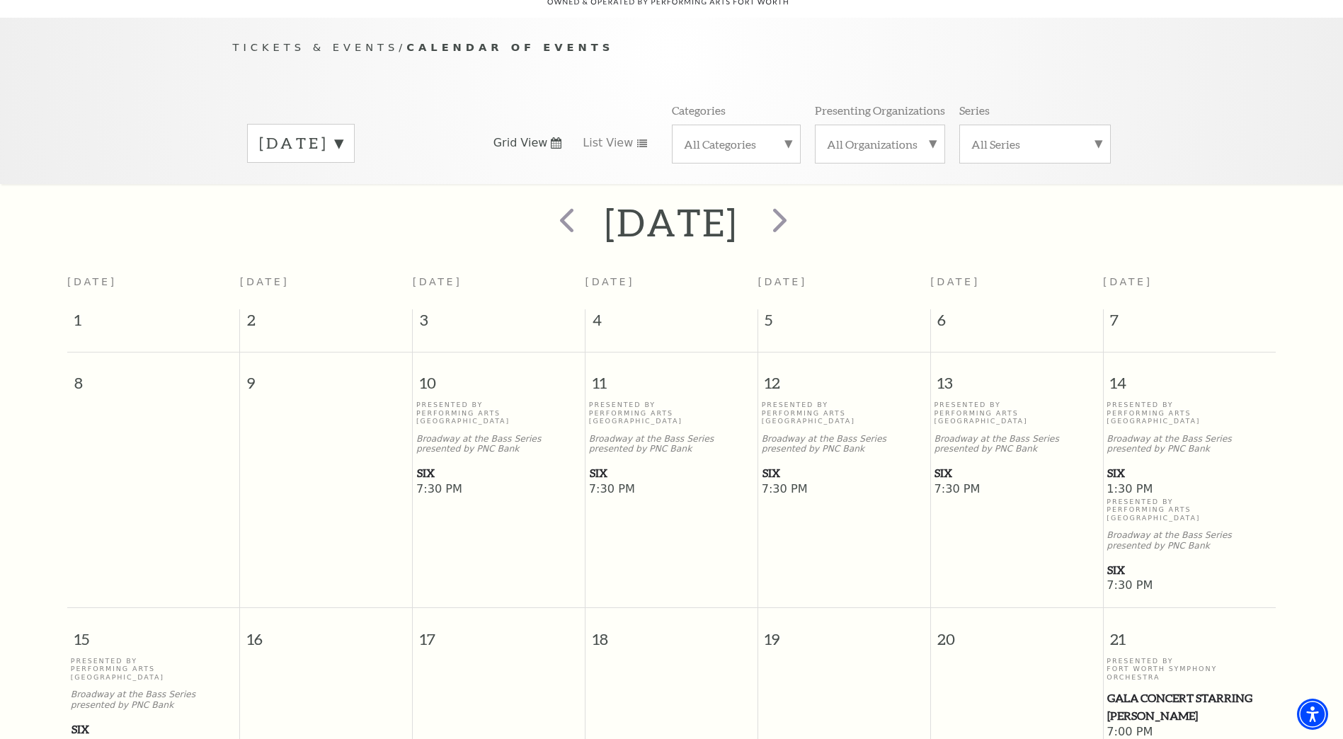
scroll to position [0, 0]
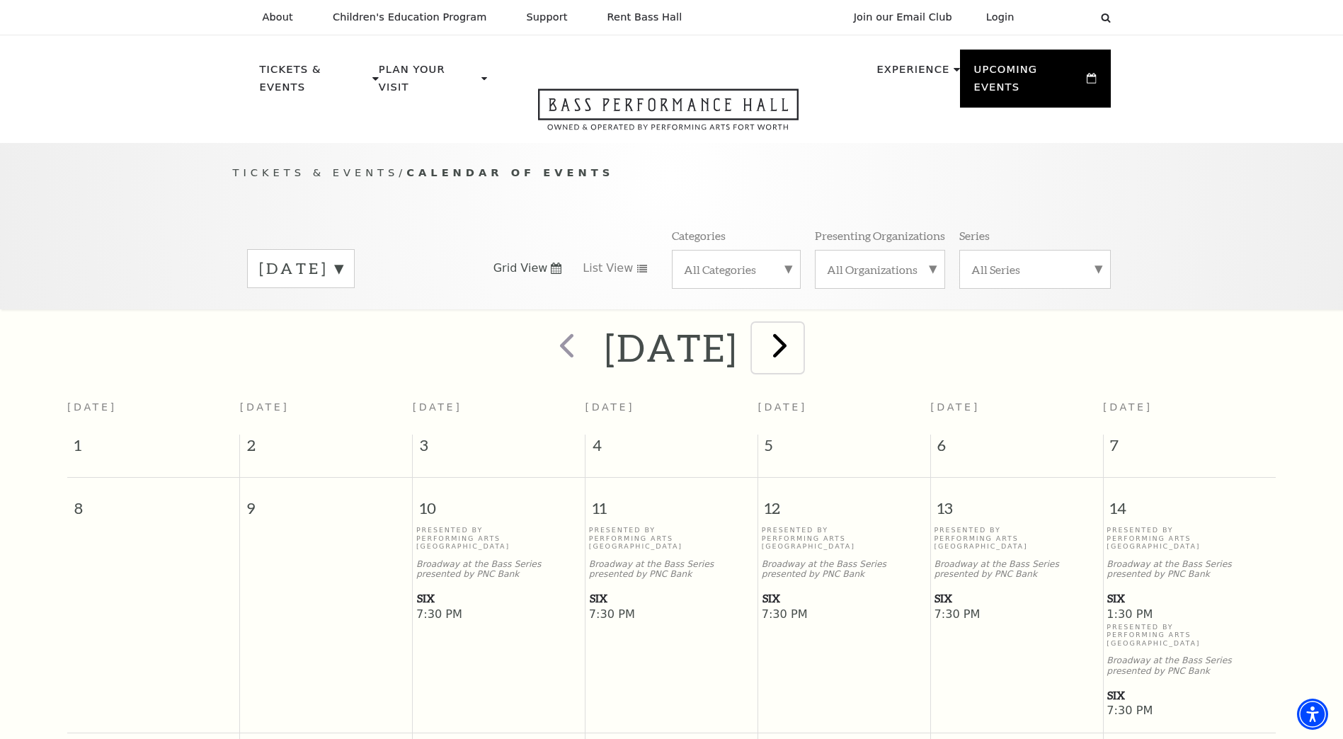
click at [721, 326] on span "next" at bounding box center [780, 345] width 40 height 40
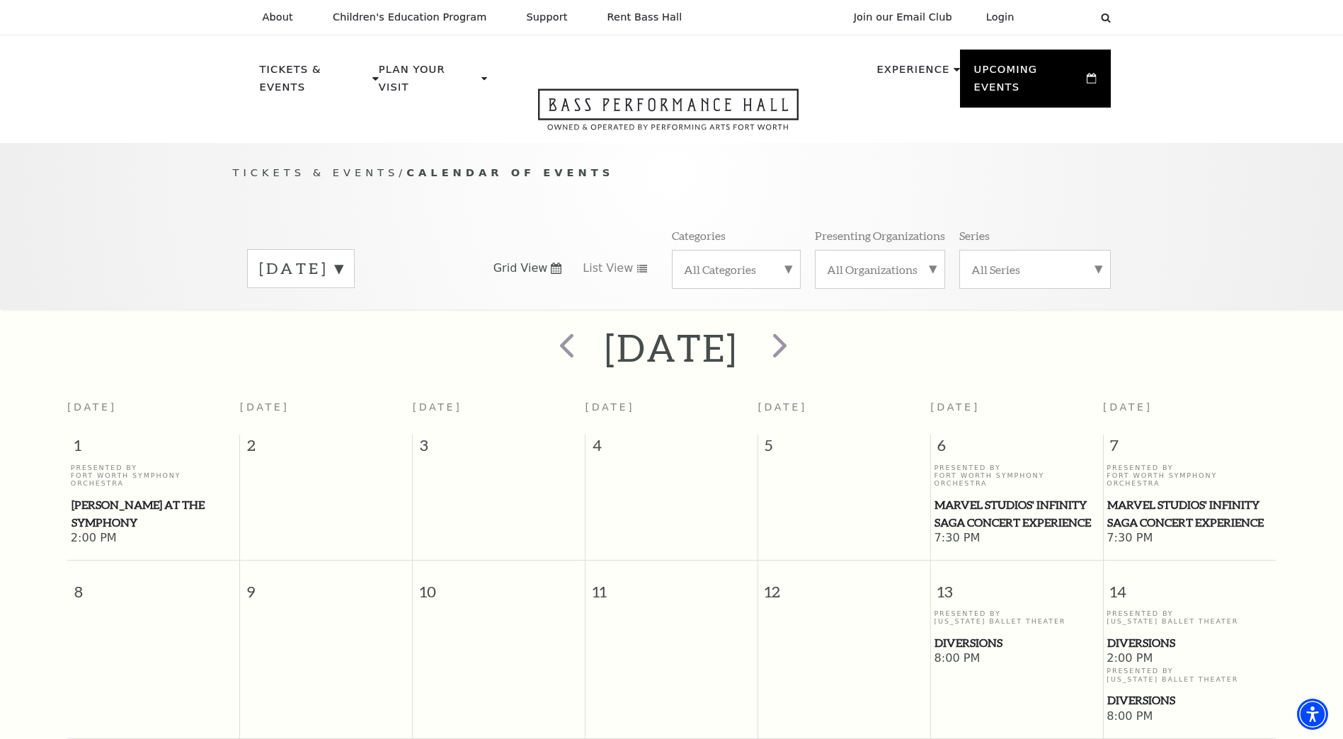
click at [698, 269] on div "All Categories" at bounding box center [736, 269] width 129 height 39
click at [478, 323] on div "March 2026" at bounding box center [671, 348] width 1343 height 50
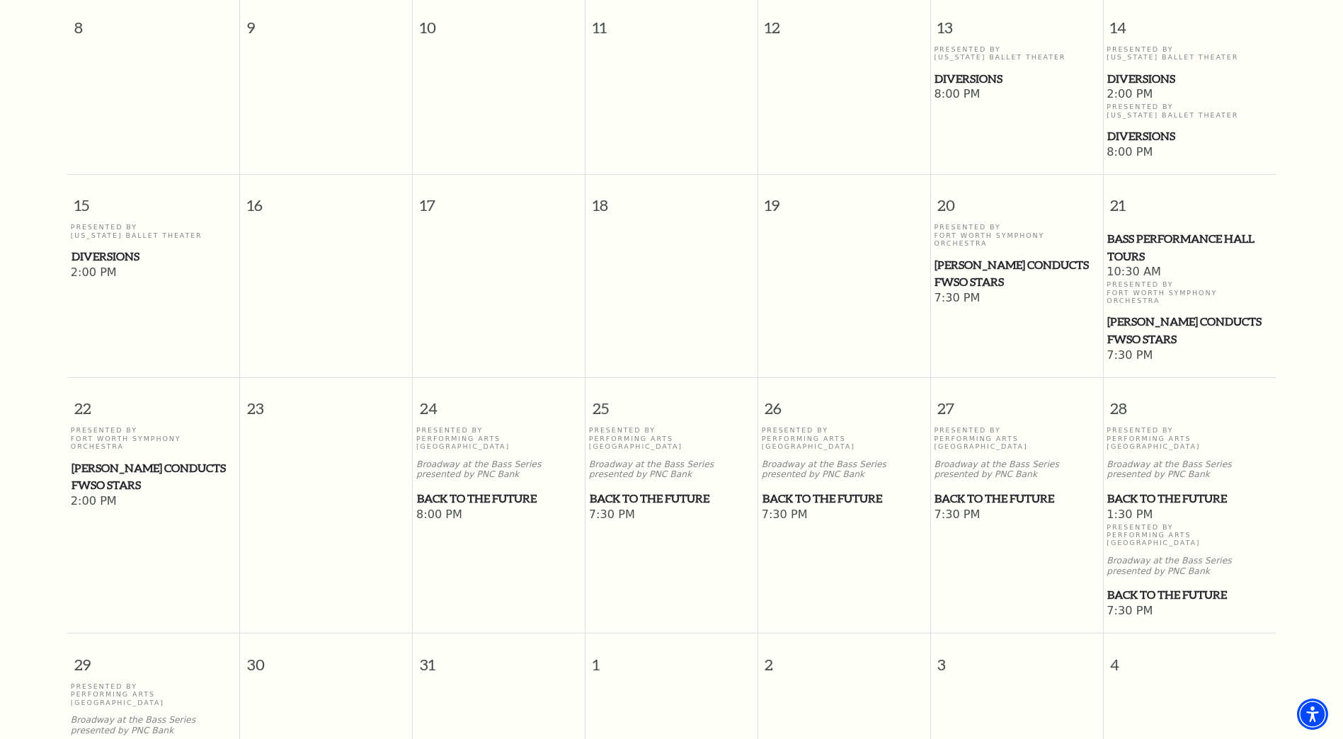
scroll to position [566, 0]
click at [721, 452] on span "Back to the Future" at bounding box center [1189, 497] width 164 height 18
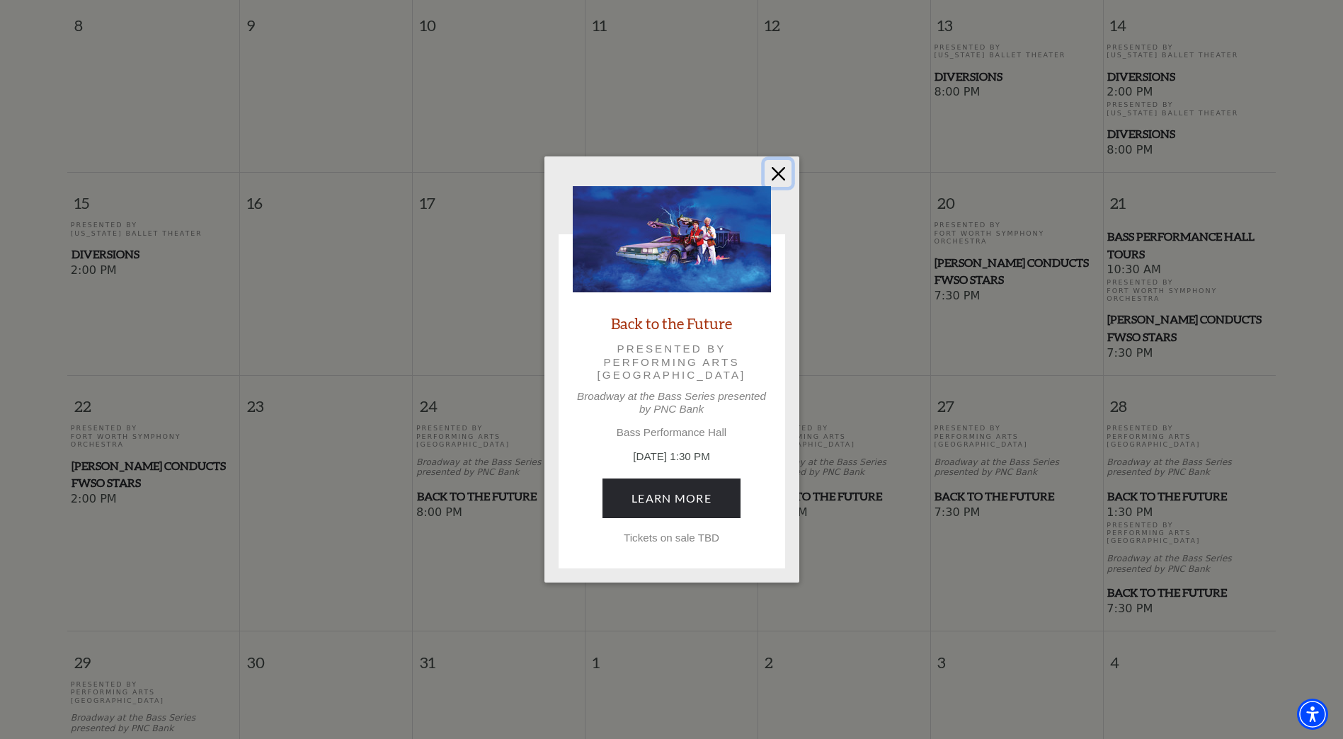
click at [721, 170] on button "Close" at bounding box center [778, 173] width 27 height 27
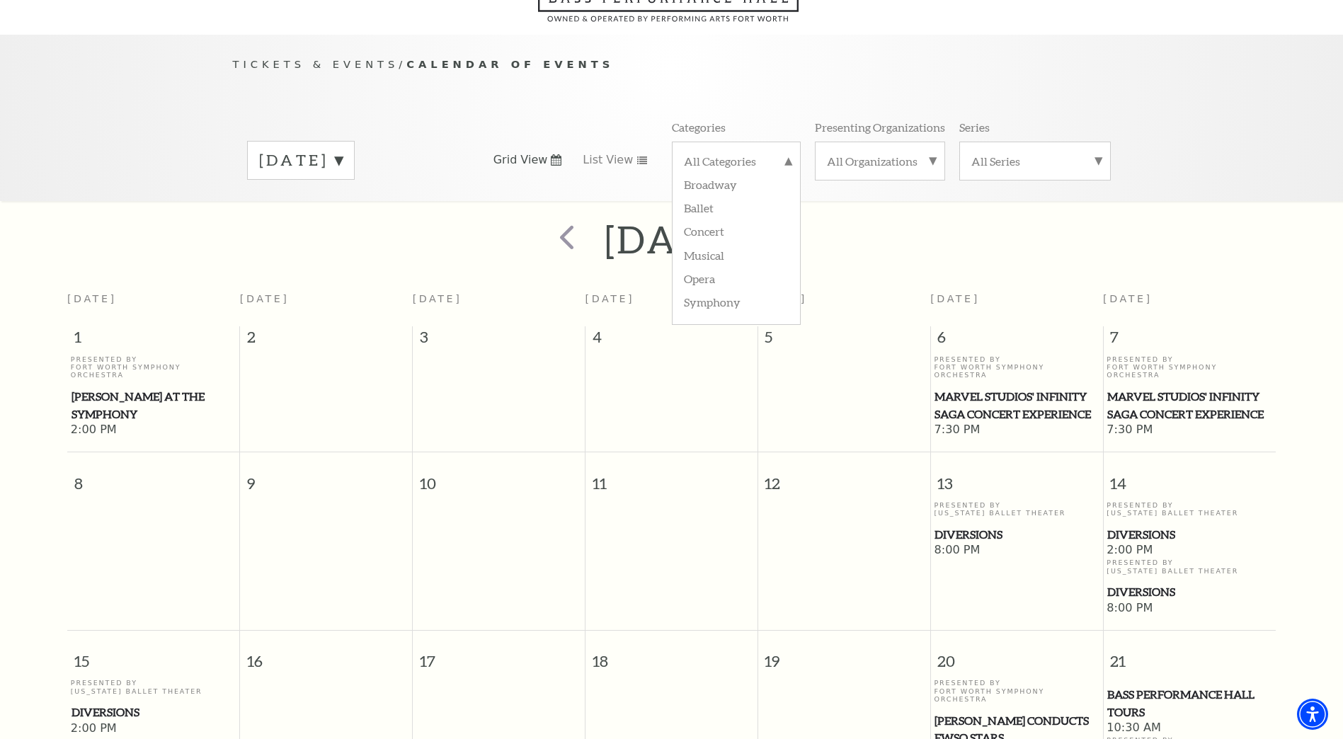
scroll to position [71, 0]
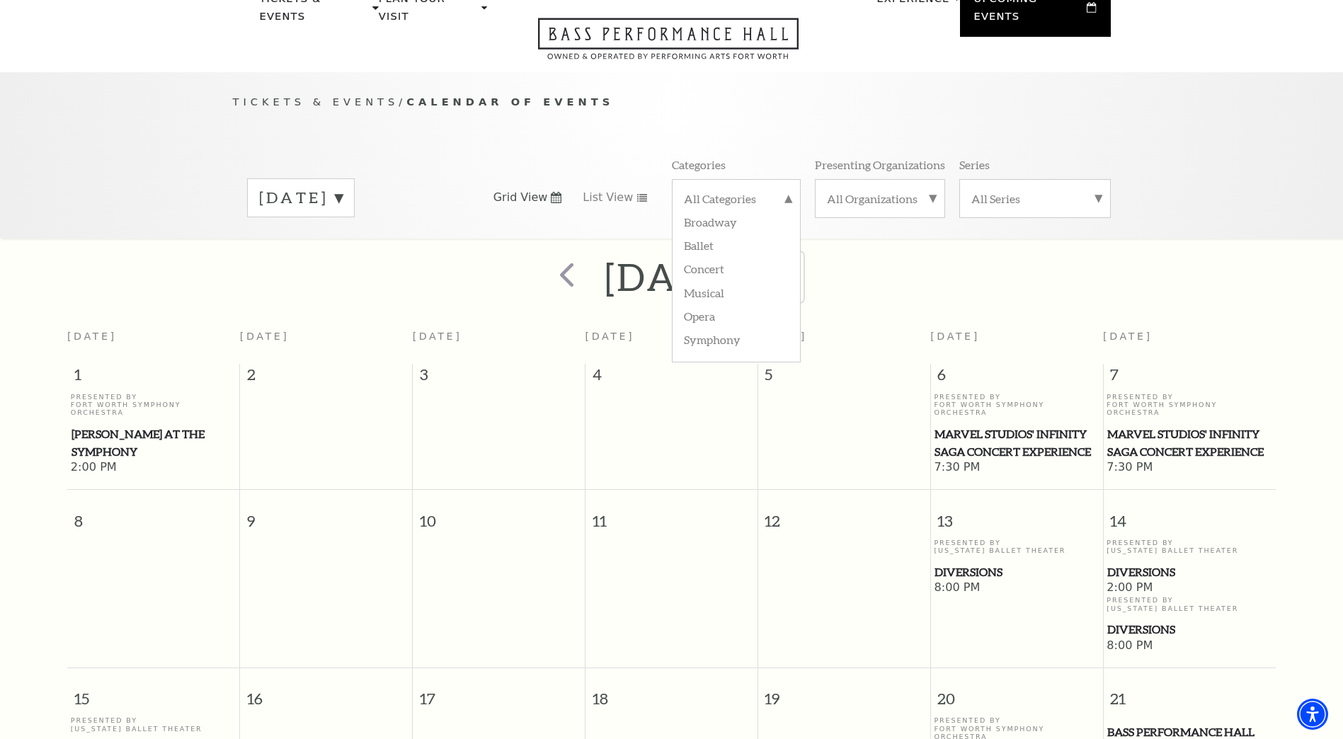
click at [721, 266] on span "next" at bounding box center [780, 274] width 40 height 40
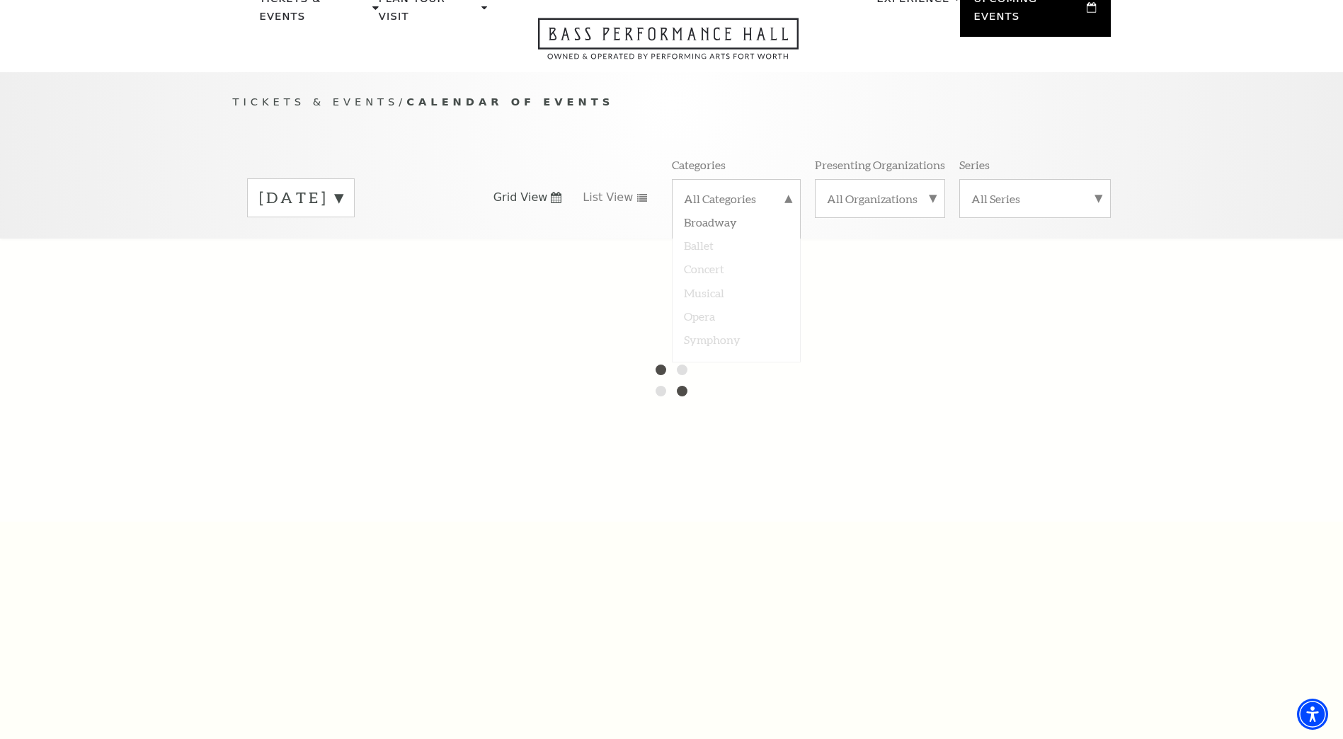
click at [621, 110] on div "Tickets & Events / Calendar of Events March 2026 Grid View List View Categories…" at bounding box center [672, 165] width 906 height 144
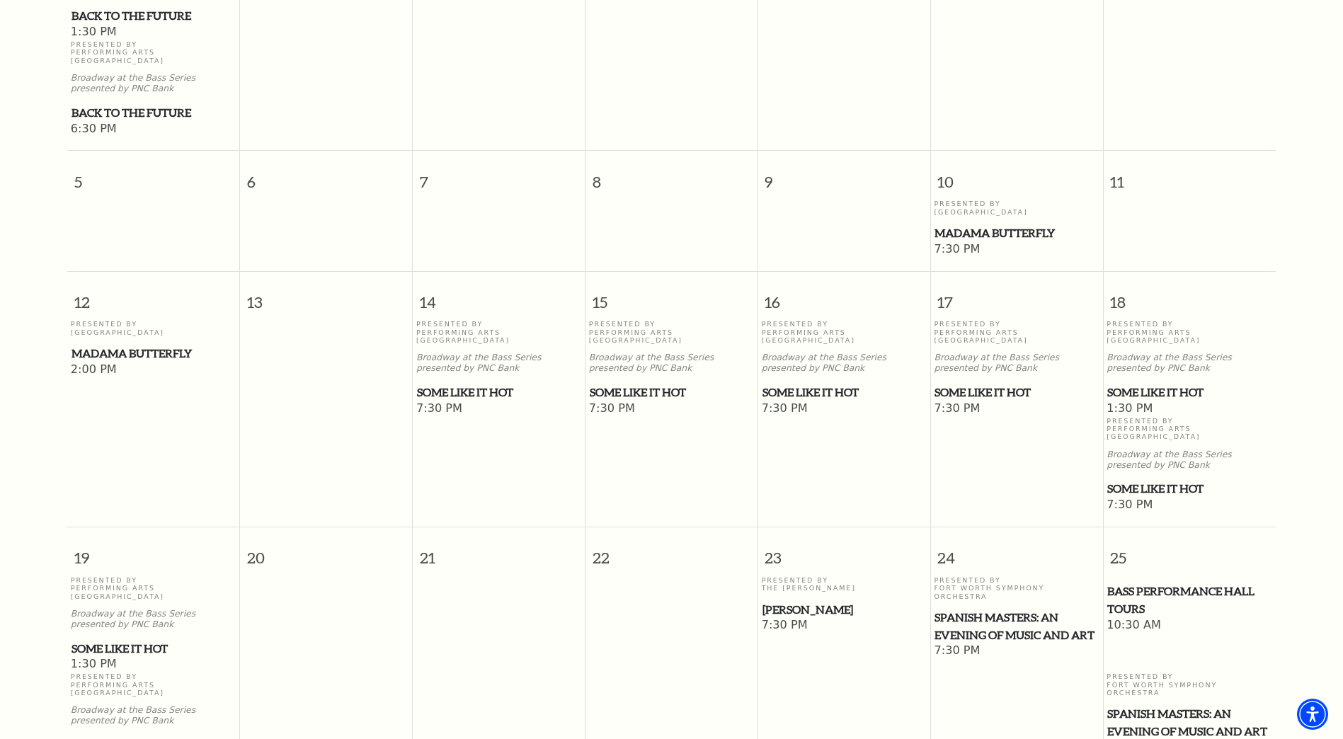
scroll to position [550, 0]
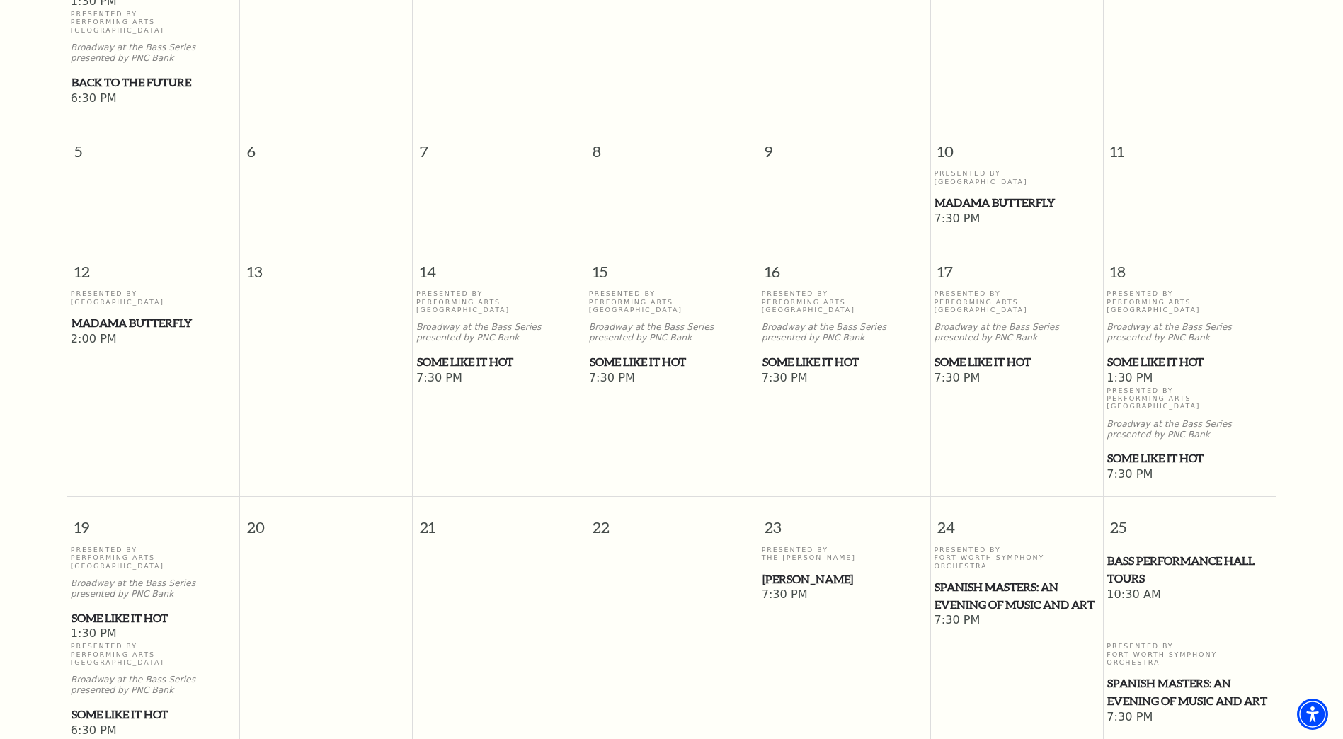
click at [721, 353] on span "Some Like It Hot" at bounding box center [1189, 362] width 164 height 18
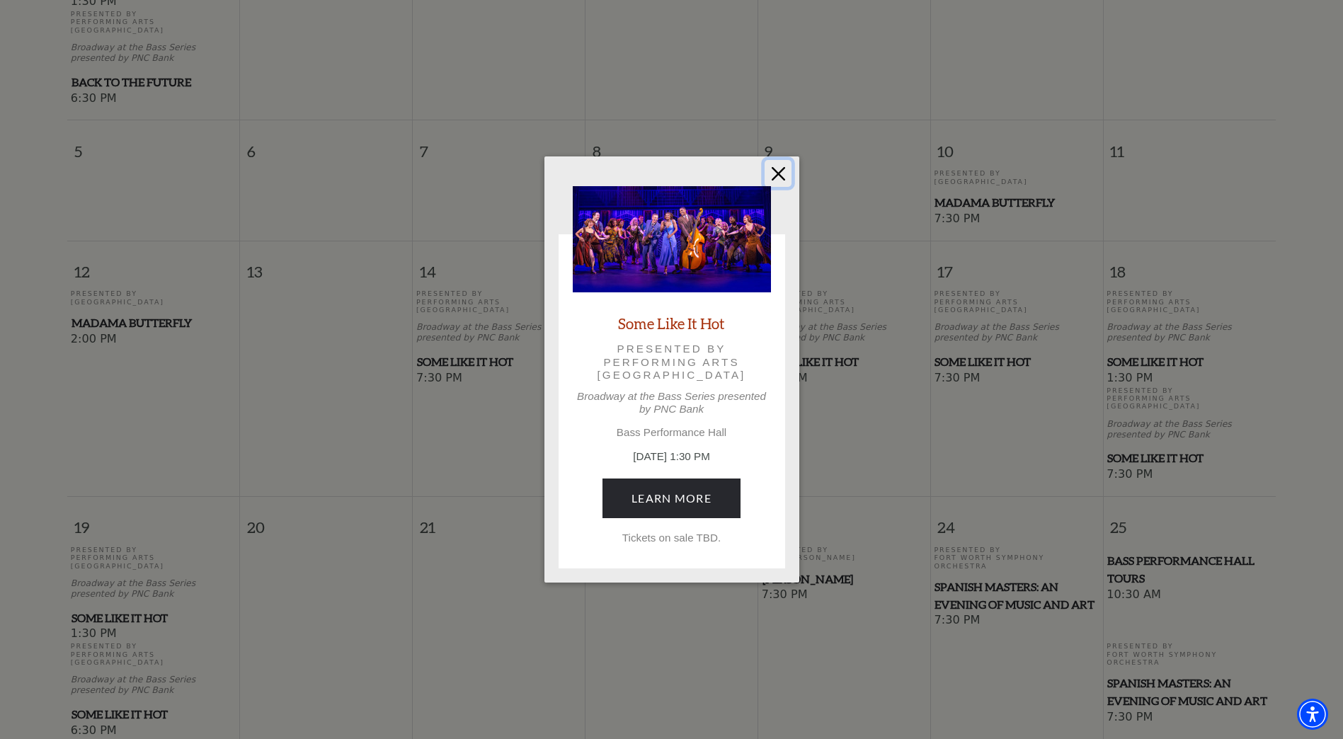
click at [721, 177] on button "Close" at bounding box center [778, 173] width 27 height 27
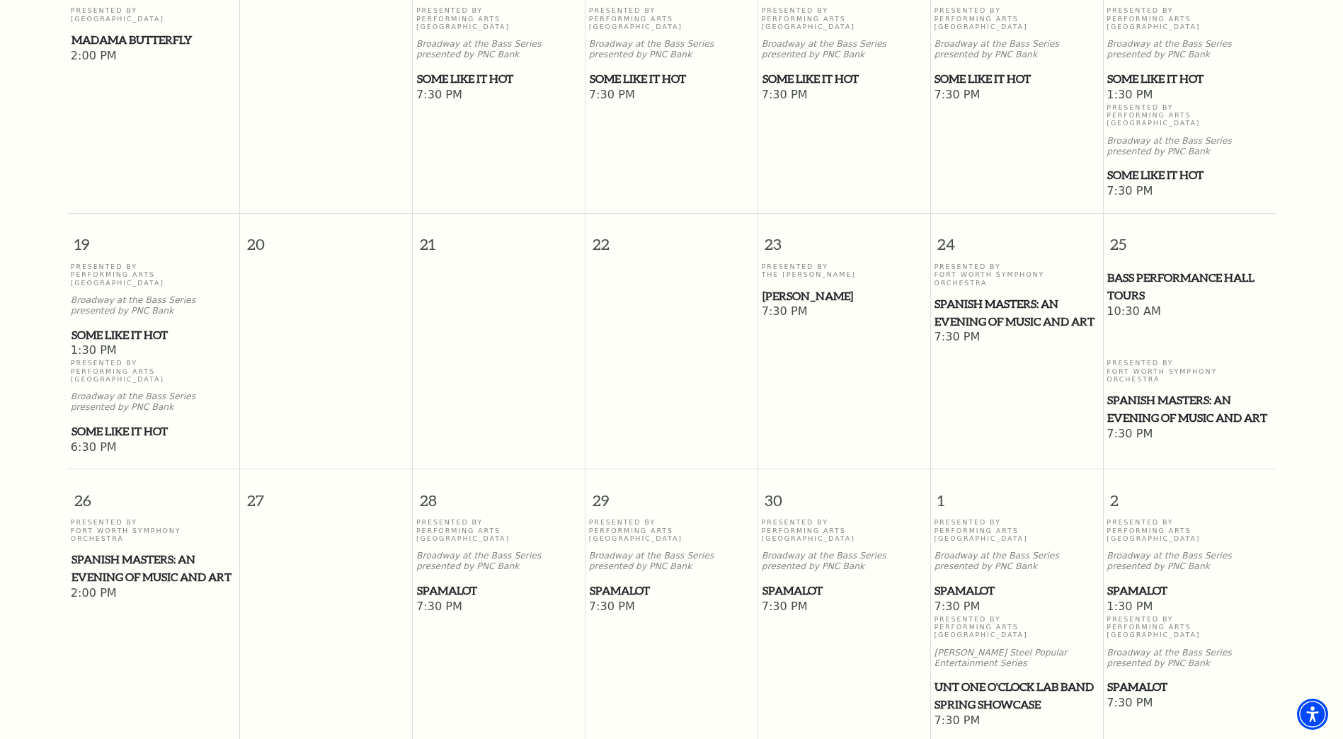
scroll to position [904, 0]
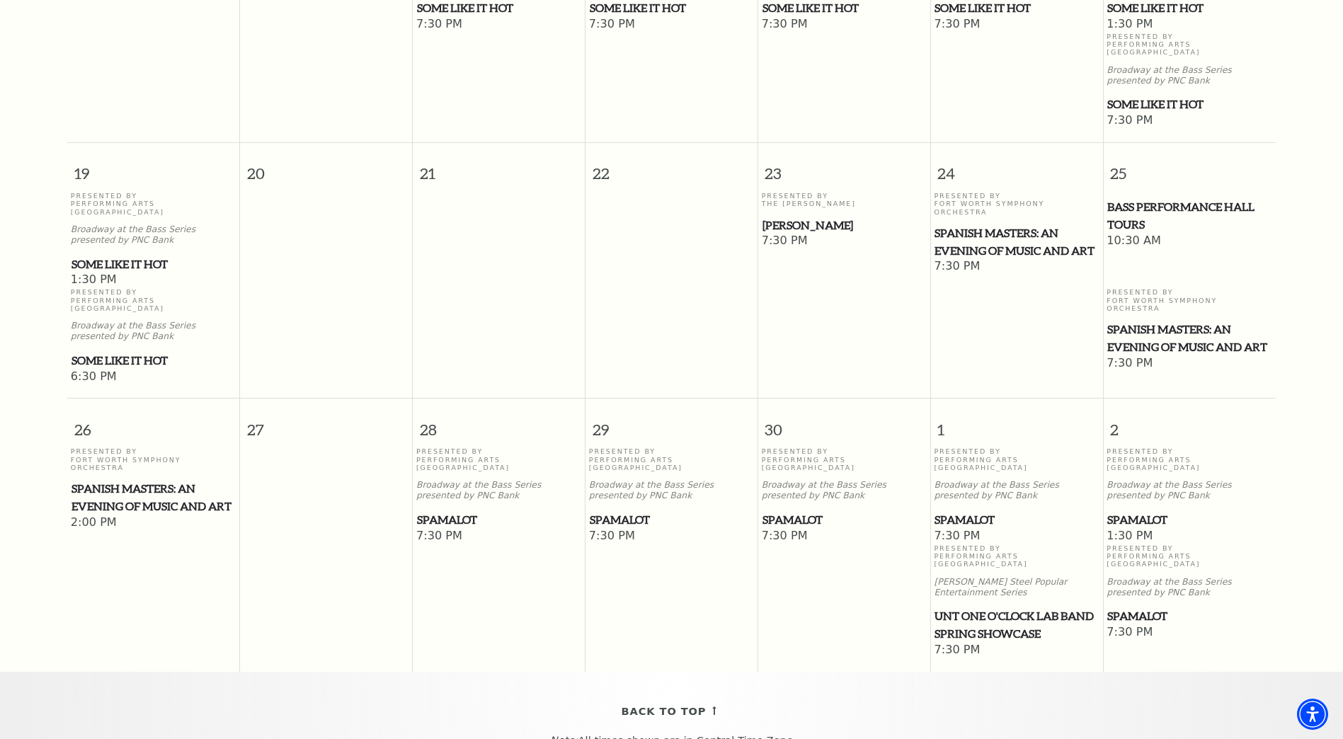
click at [721, 452] on span "Spamalot" at bounding box center [1189, 520] width 164 height 18
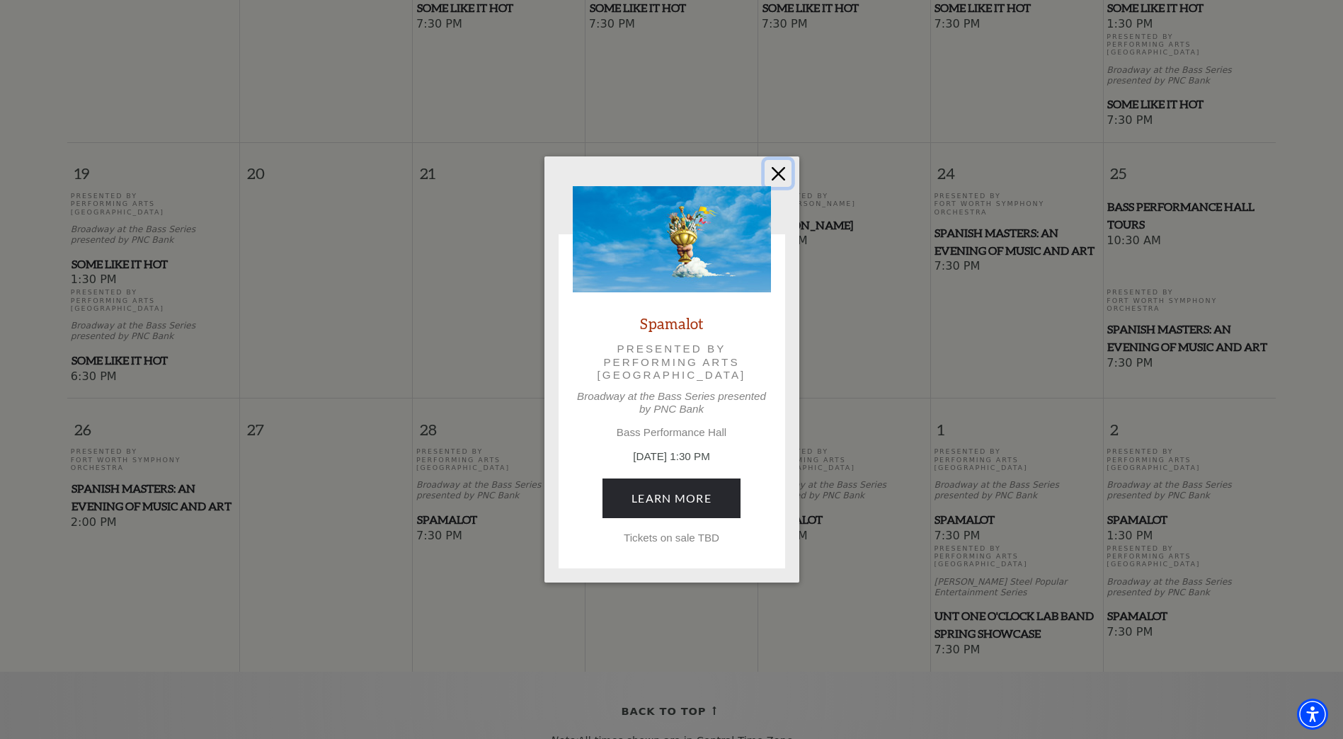
click at [721, 172] on button "Close" at bounding box center [778, 173] width 27 height 27
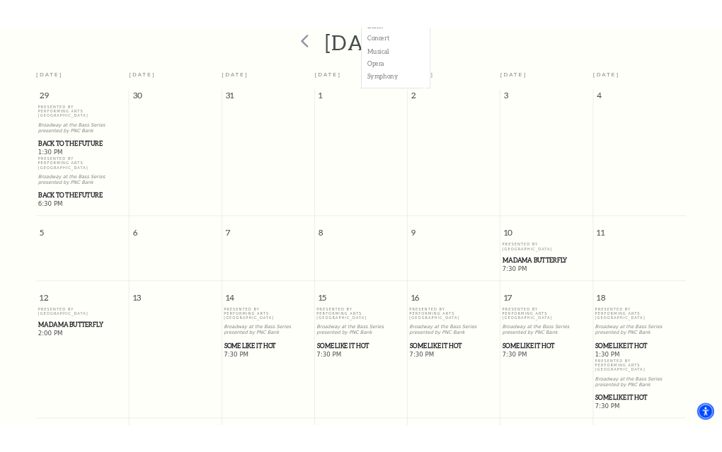
scroll to position [196, 0]
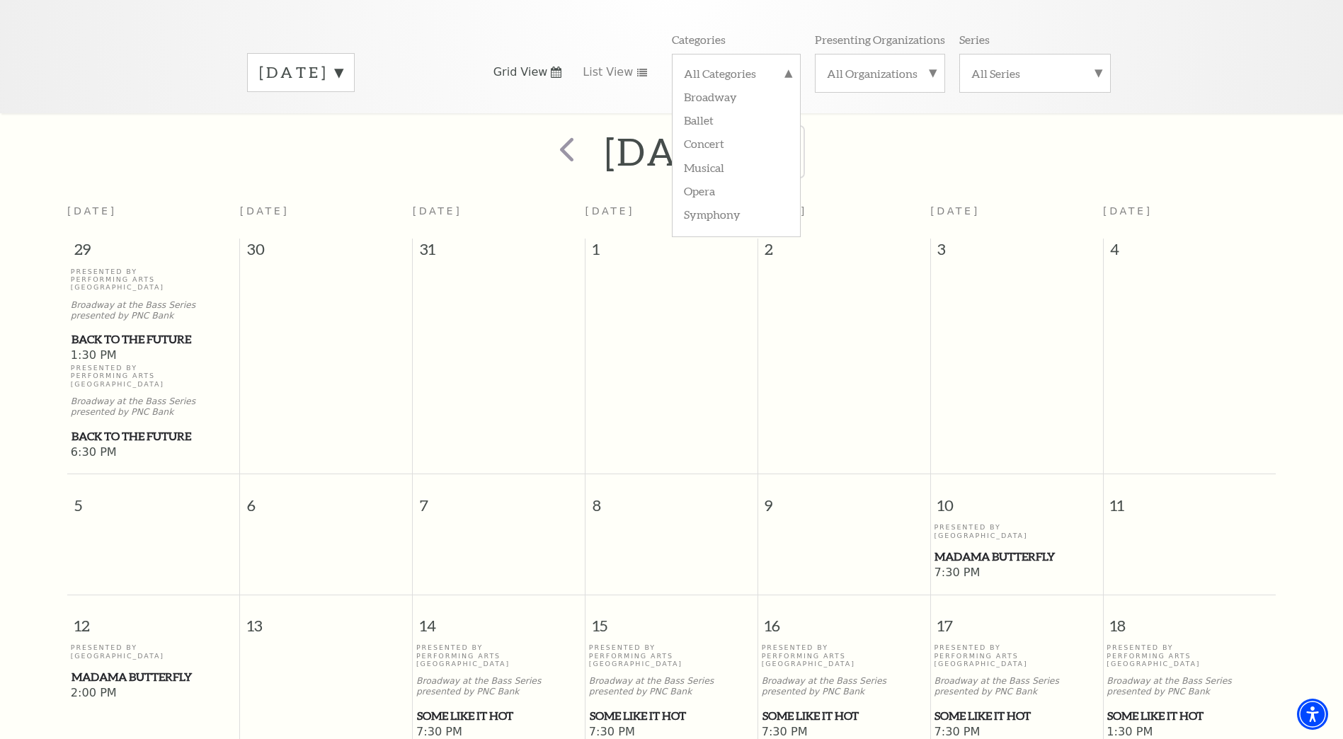
click at [721, 144] on span "next" at bounding box center [780, 149] width 40 height 40
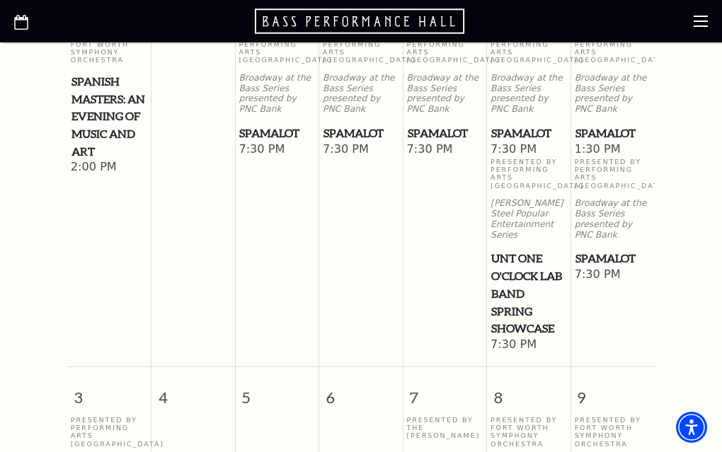
scroll to position [619, 0]
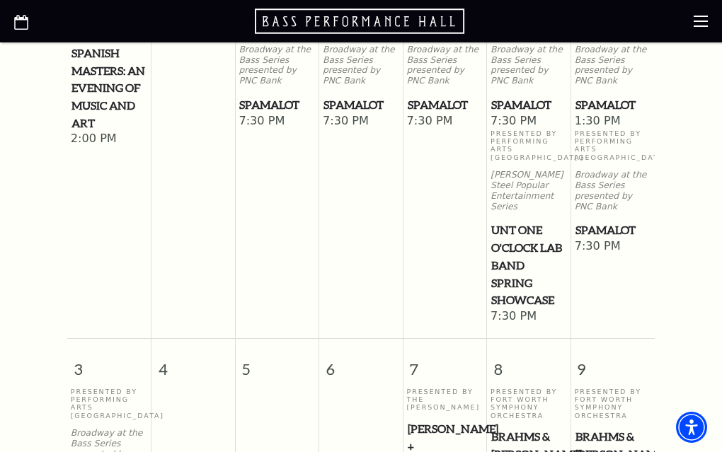
click at [190, 256] on td at bounding box center [193, 164] width 84 height 321
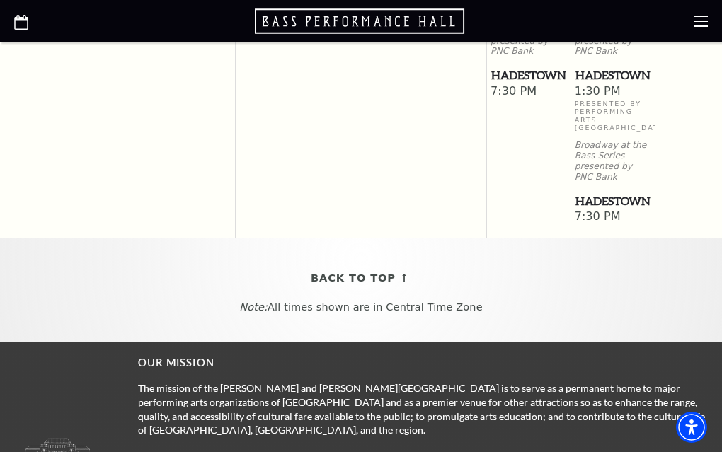
scroll to position [1965, 0]
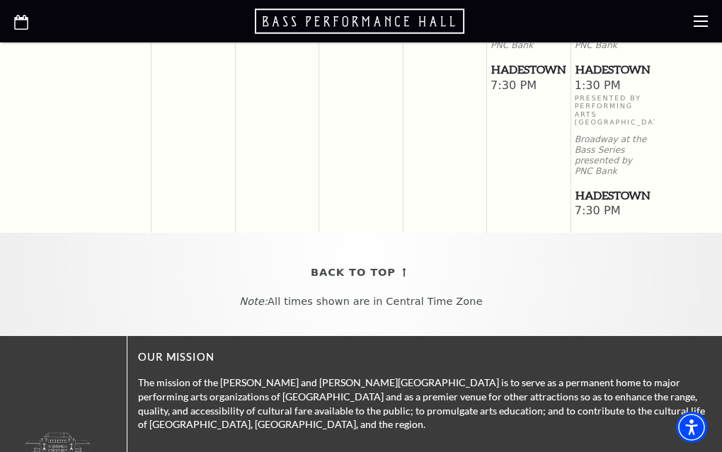
click at [604, 79] on span "Hadestown" at bounding box center [614, 70] width 76 height 18
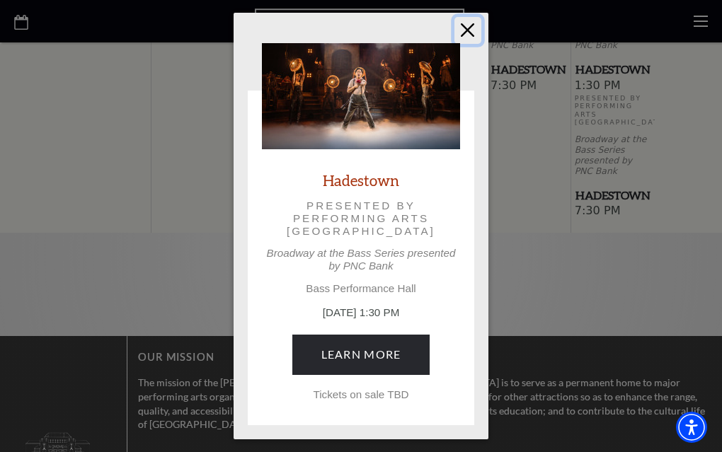
click at [474, 35] on button "Close" at bounding box center [467, 30] width 27 height 27
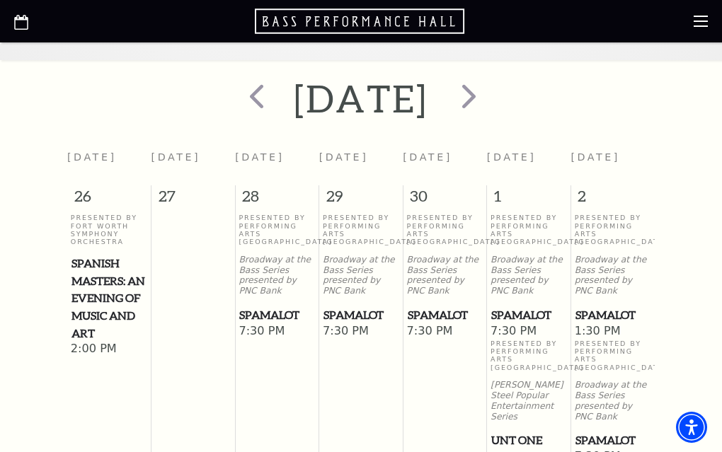
scroll to position [407, 0]
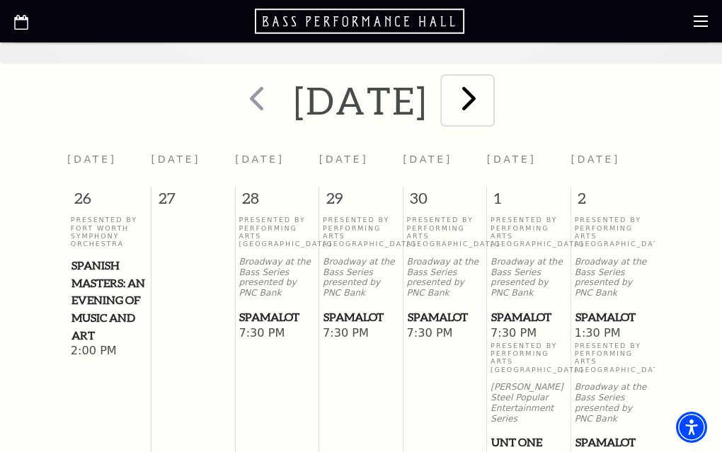
click at [484, 118] on span "next" at bounding box center [469, 98] width 40 height 40
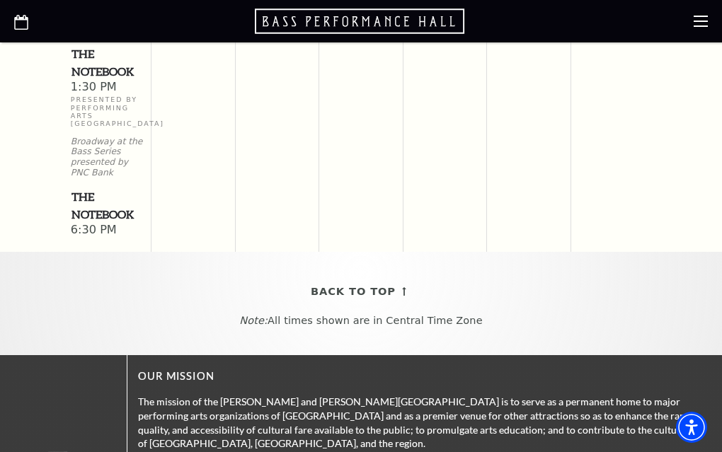
scroll to position [1752, 0]
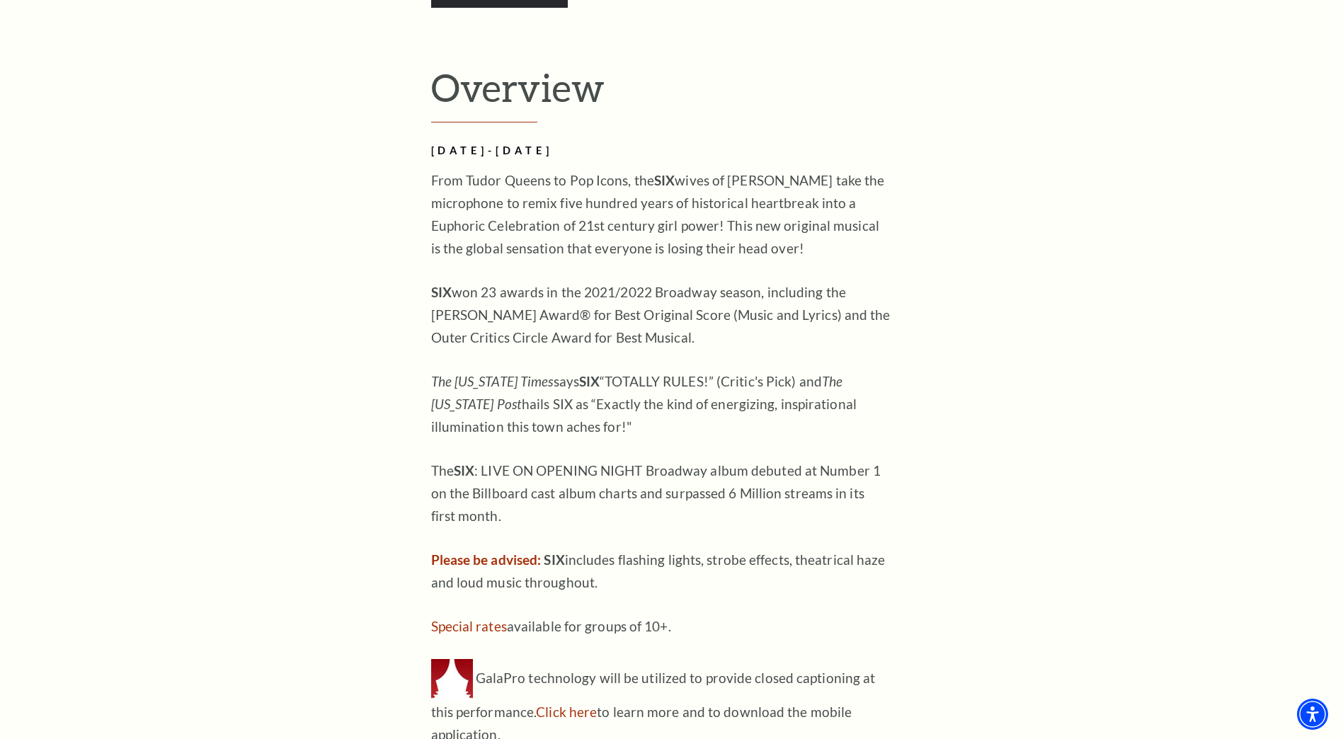
scroll to position [1203, 0]
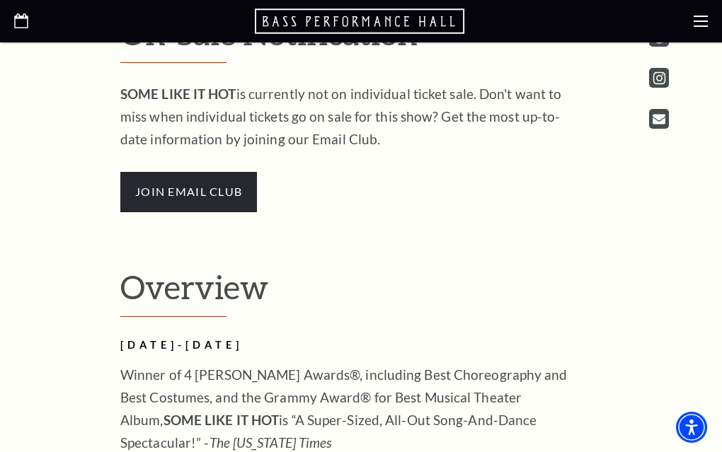
scroll to position [850, 0]
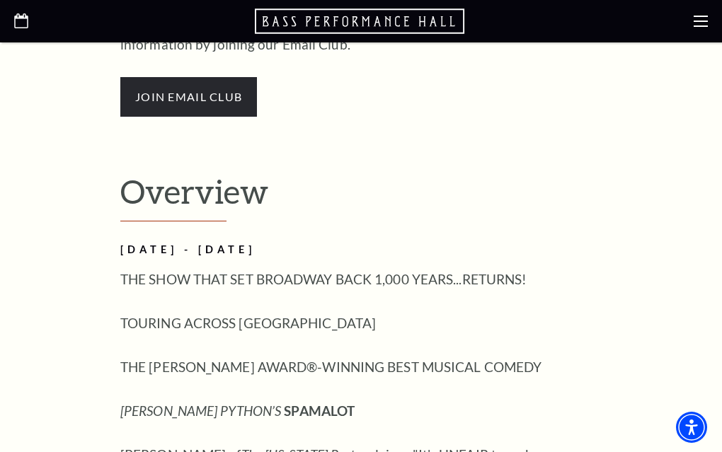
scroll to position [991, 0]
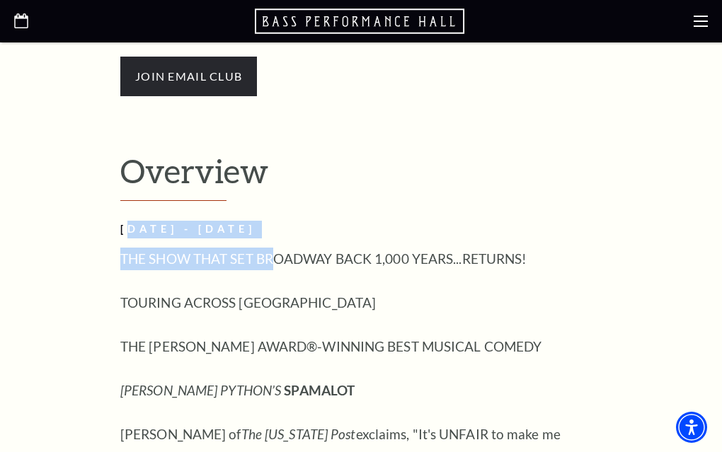
drag, startPoint x: 131, startPoint y: 91, endPoint x: 280, endPoint y: 108, distance: 149.6
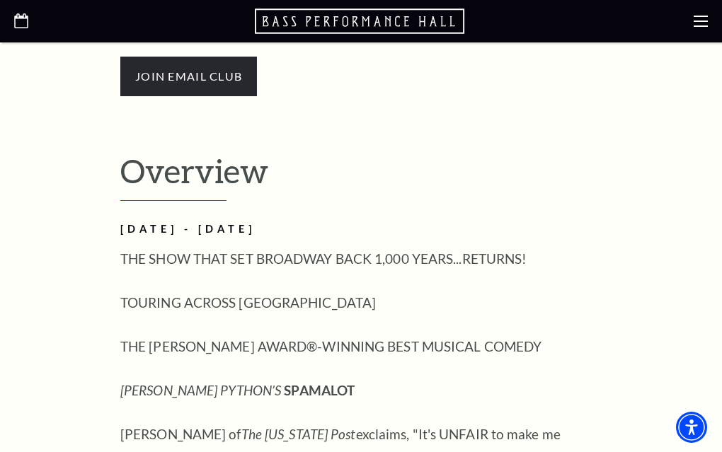
scroll to position [1062, 0]
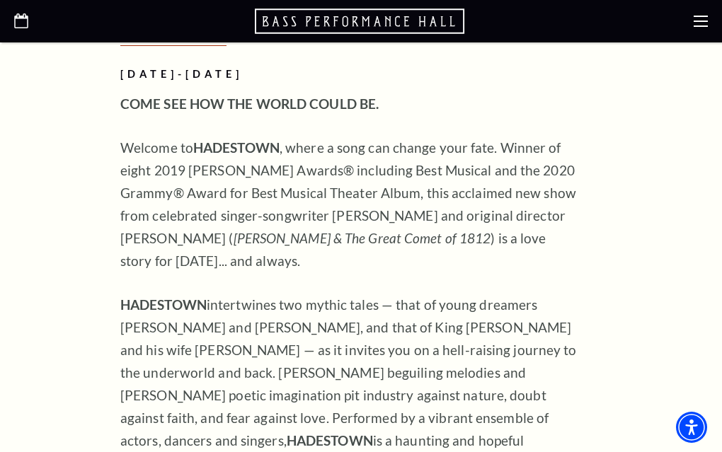
scroll to position [920, 0]
